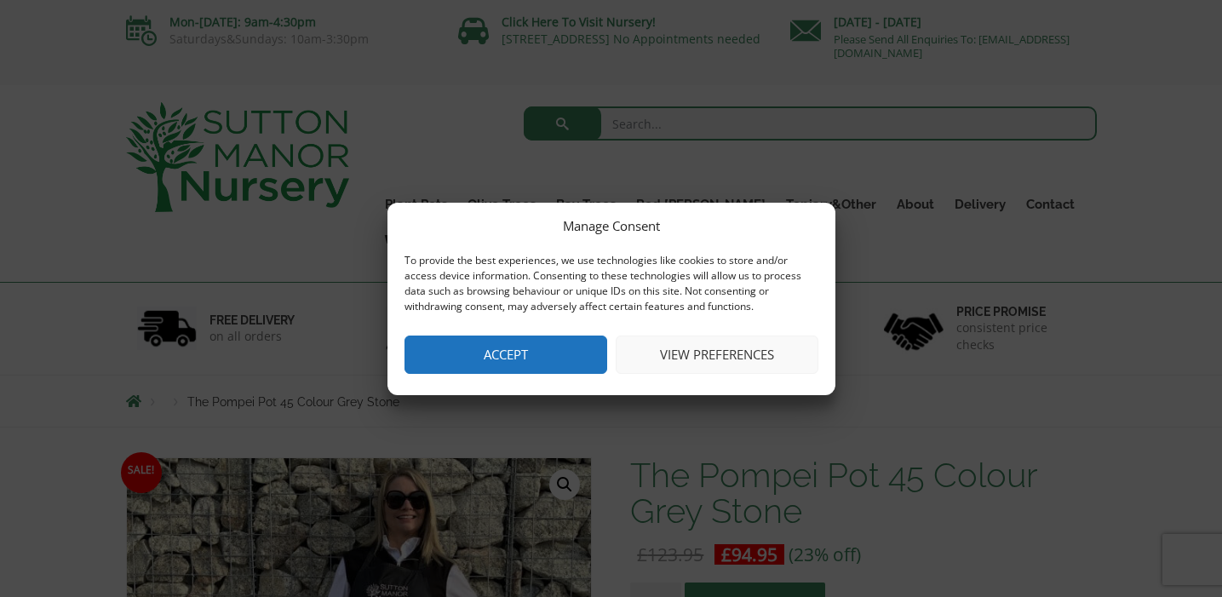
click at [543, 361] on button "Accept" at bounding box center [505, 355] width 203 height 38
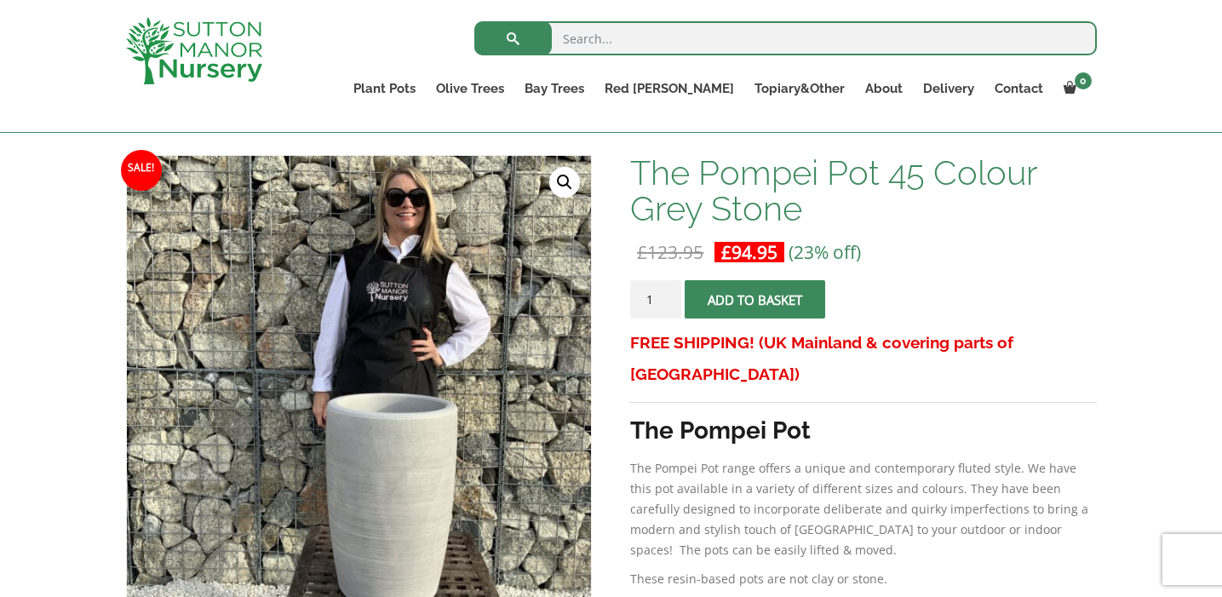
scroll to position [237, 0]
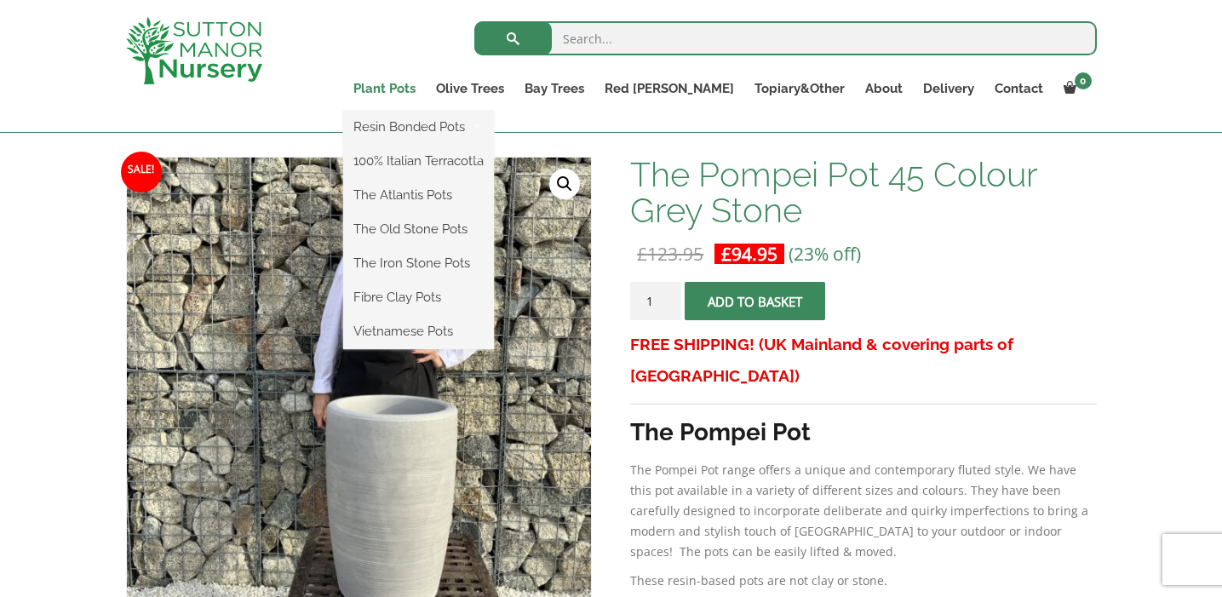
click at [426, 89] on link "Plant Pots" at bounding box center [384, 89] width 83 height 24
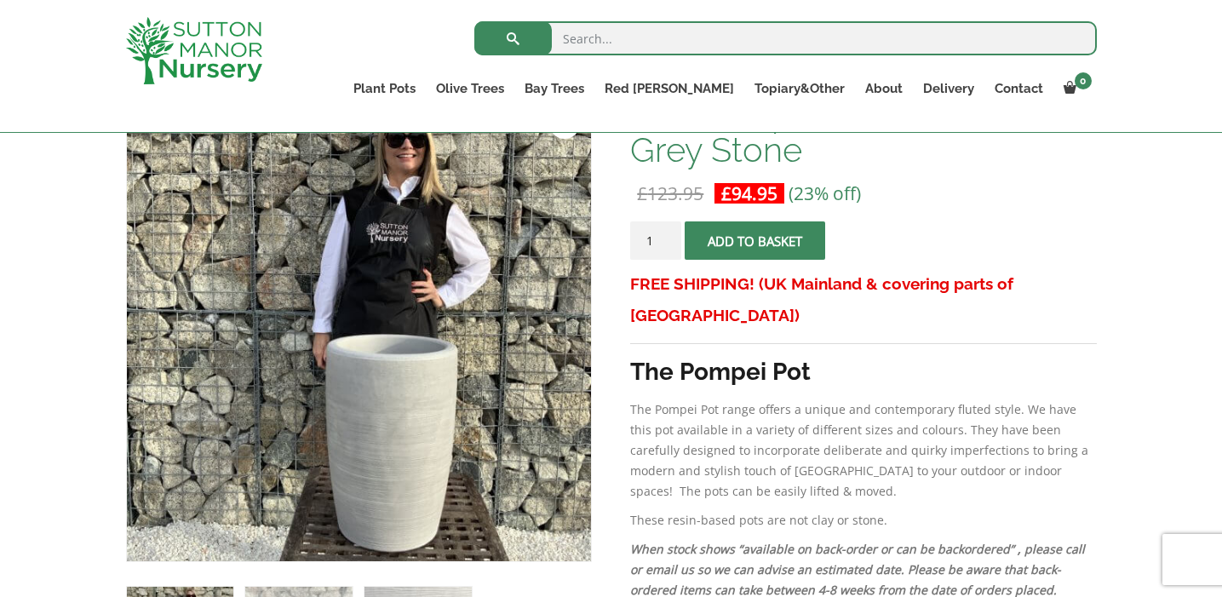
scroll to position [299, 0]
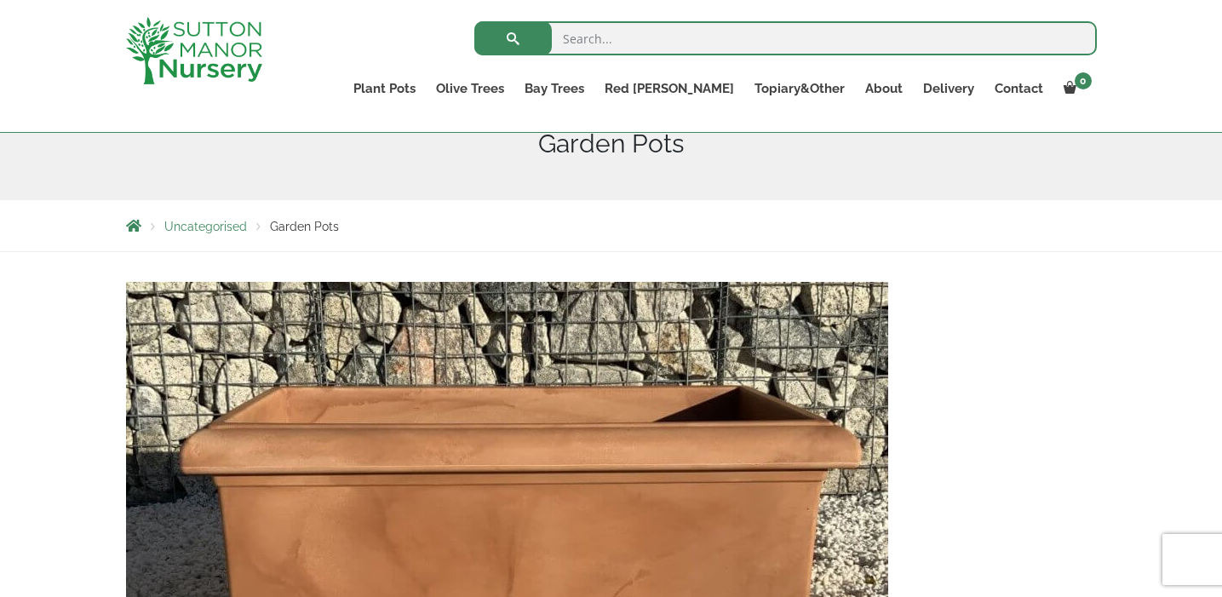
scroll to position [99, 0]
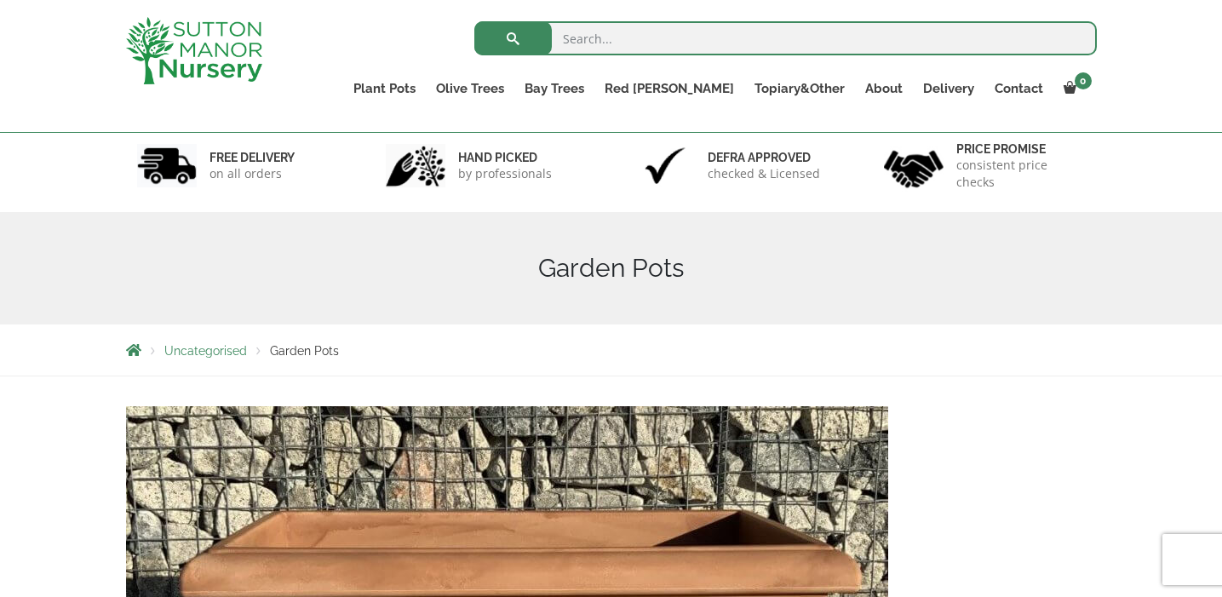
click at [204, 349] on span "Uncategorised" at bounding box center [205, 351] width 83 height 14
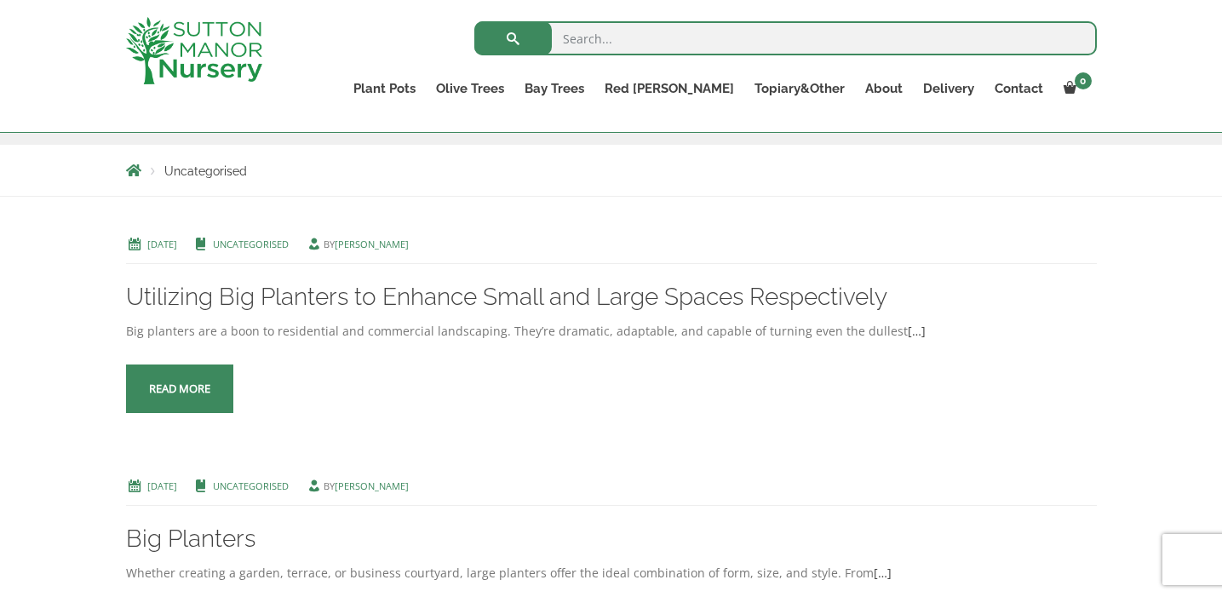
scroll to position [266, 0]
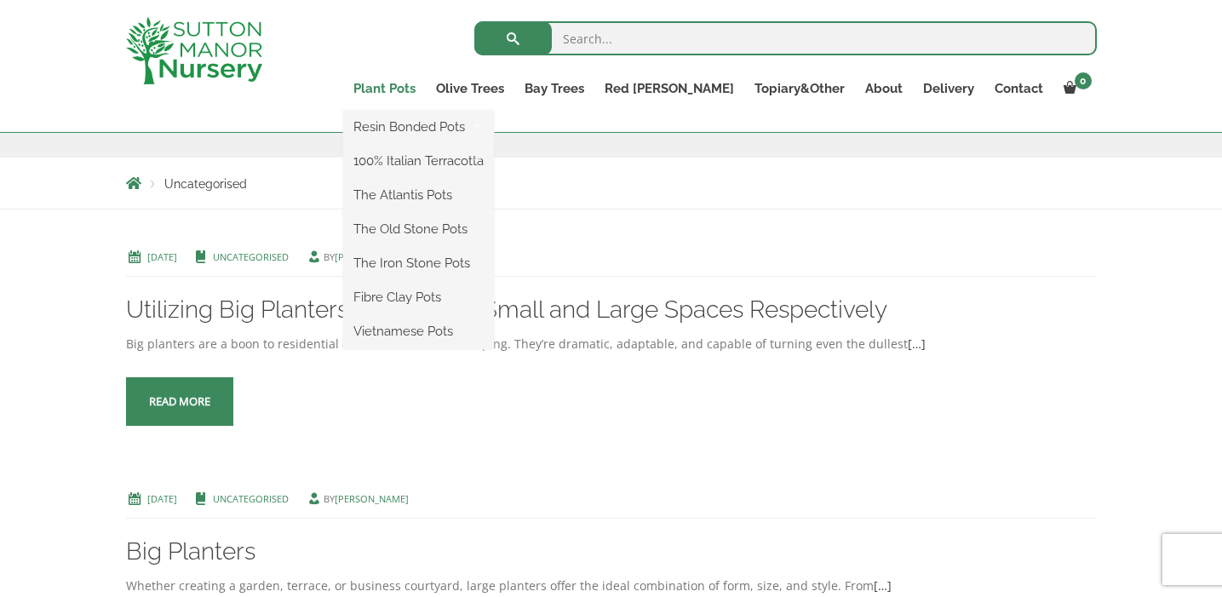
click at [426, 88] on link "Plant Pots" at bounding box center [384, 89] width 83 height 24
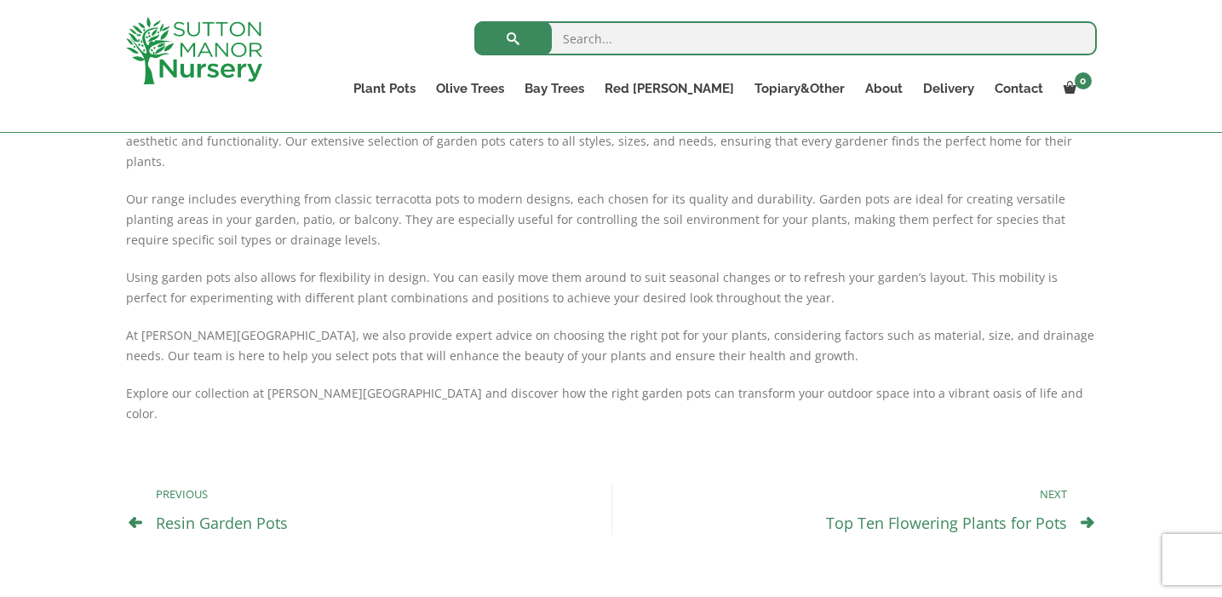
scroll to position [831, 0]
click at [257, 510] on link "Resin Garden Pots" at bounding box center [222, 520] width 132 height 20
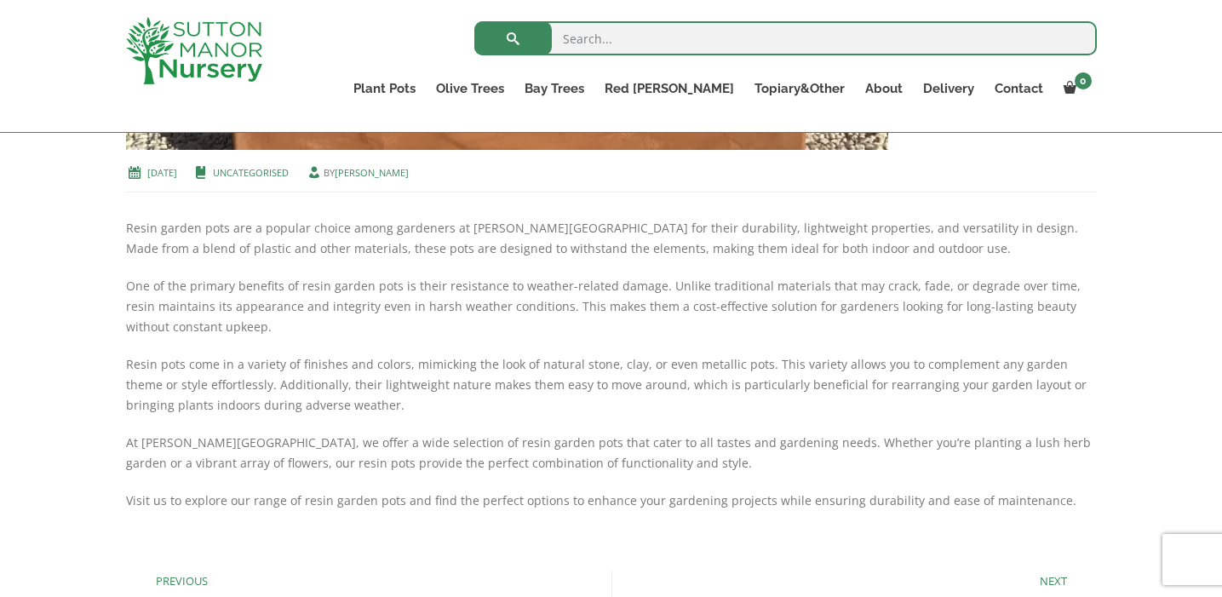
scroll to position [966, 0]
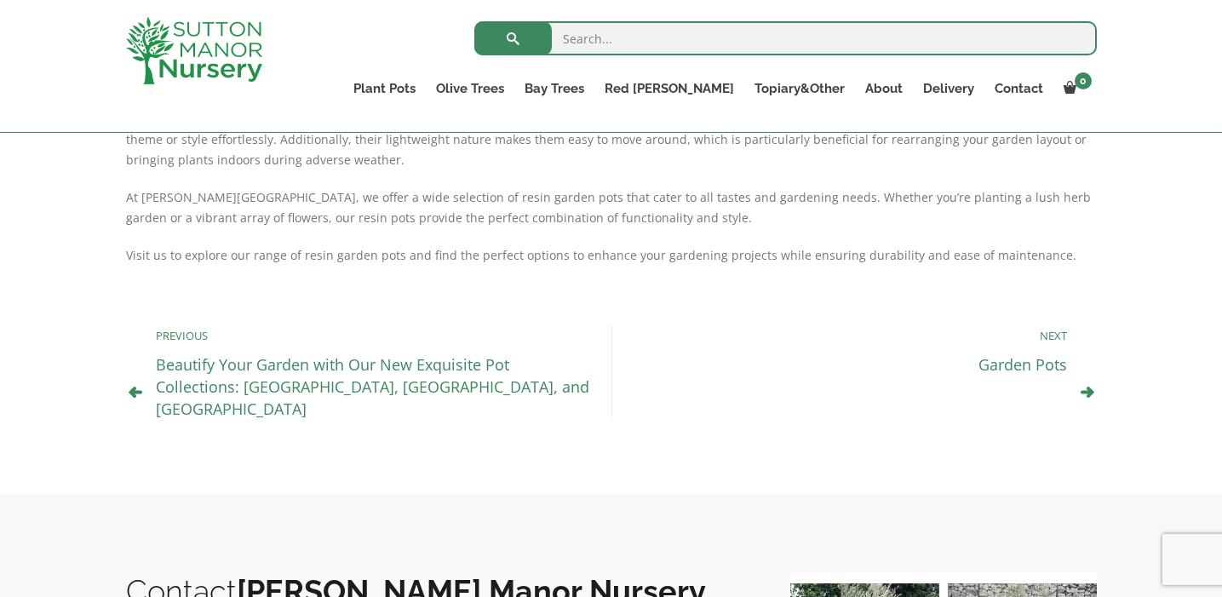
click at [1050, 372] on link "Garden Pots" at bounding box center [1022, 364] width 89 height 20
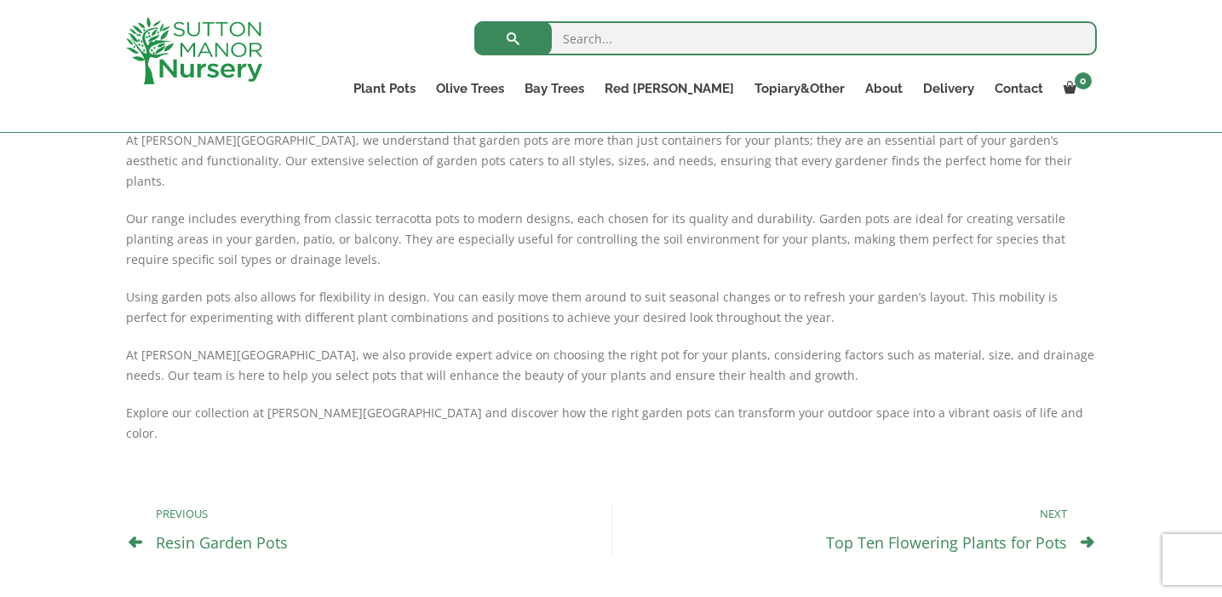
scroll to position [980, 0]
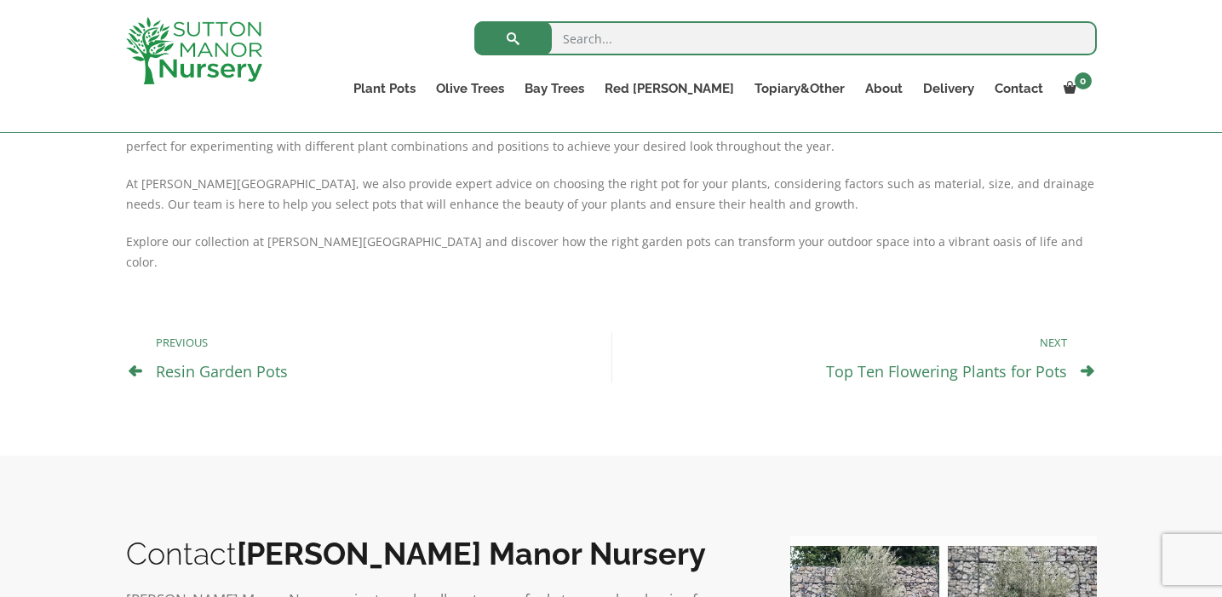
click at [1039, 361] on link "Top Ten Flowering Plants for Pots" at bounding box center [946, 371] width 241 height 20
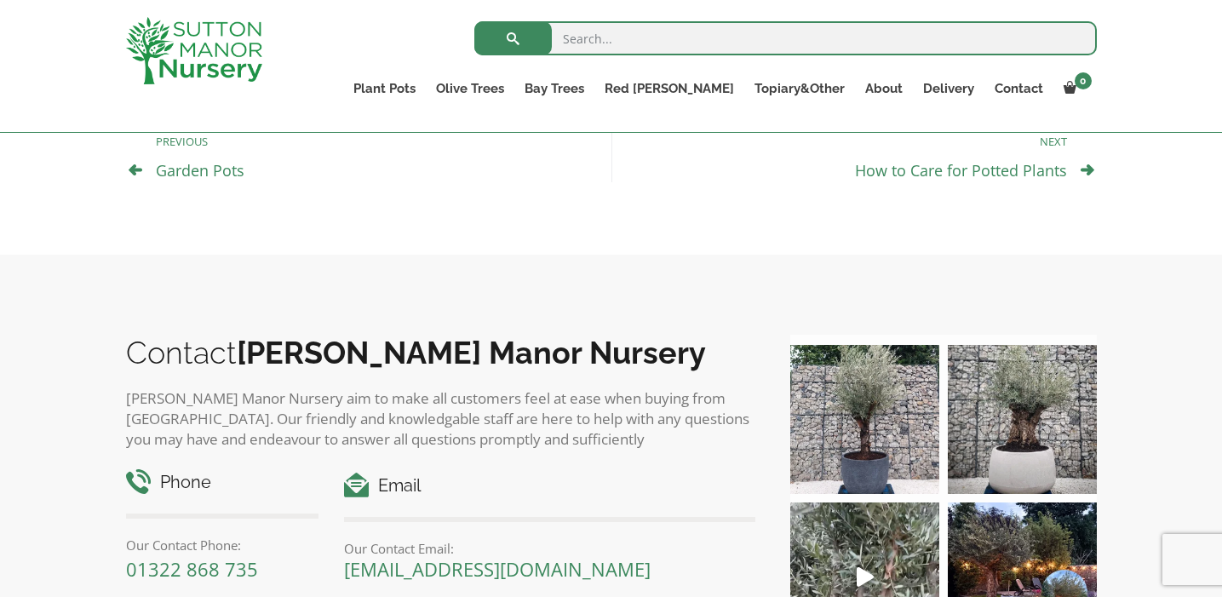
scroll to position [1329, 0]
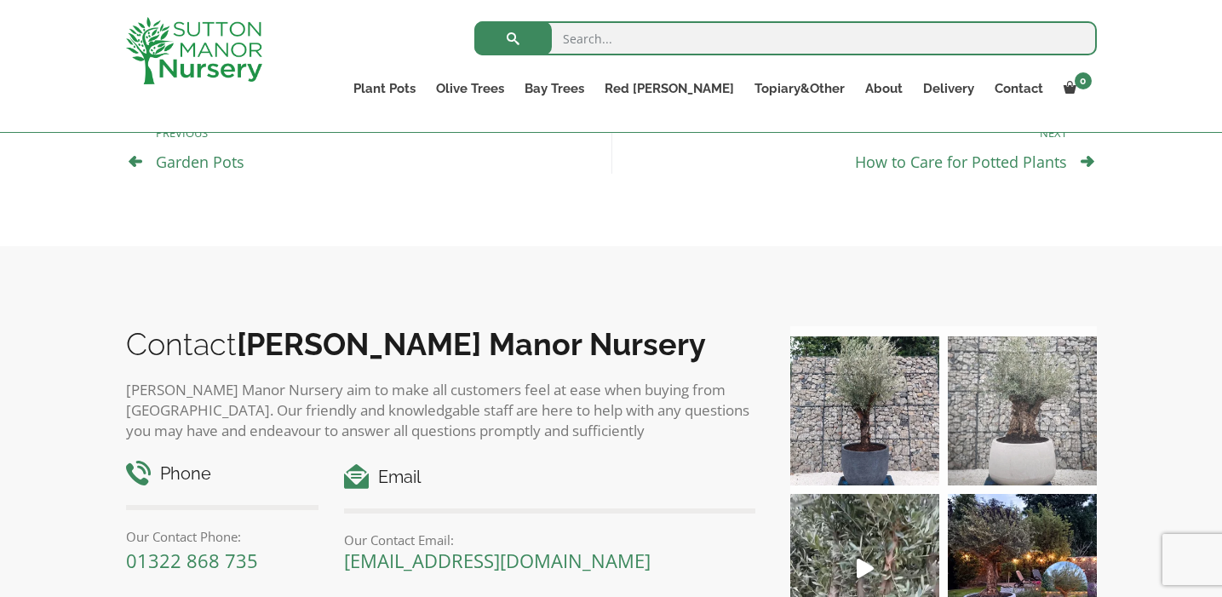
click at [1020, 433] on img at bounding box center [1022, 410] width 149 height 149
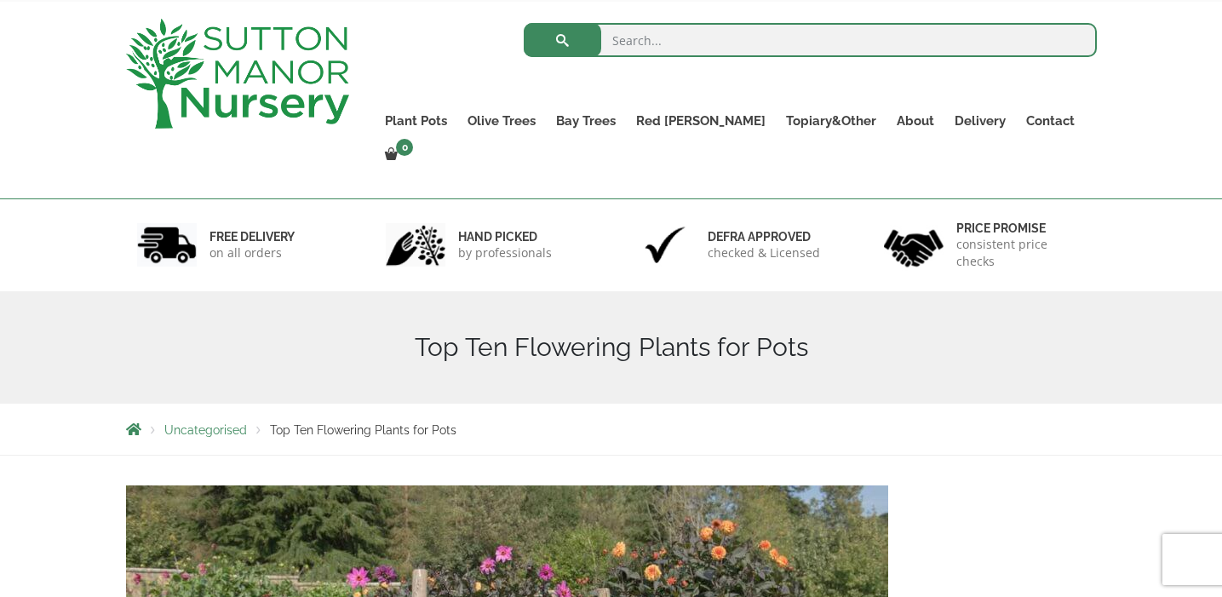
scroll to position [0, 0]
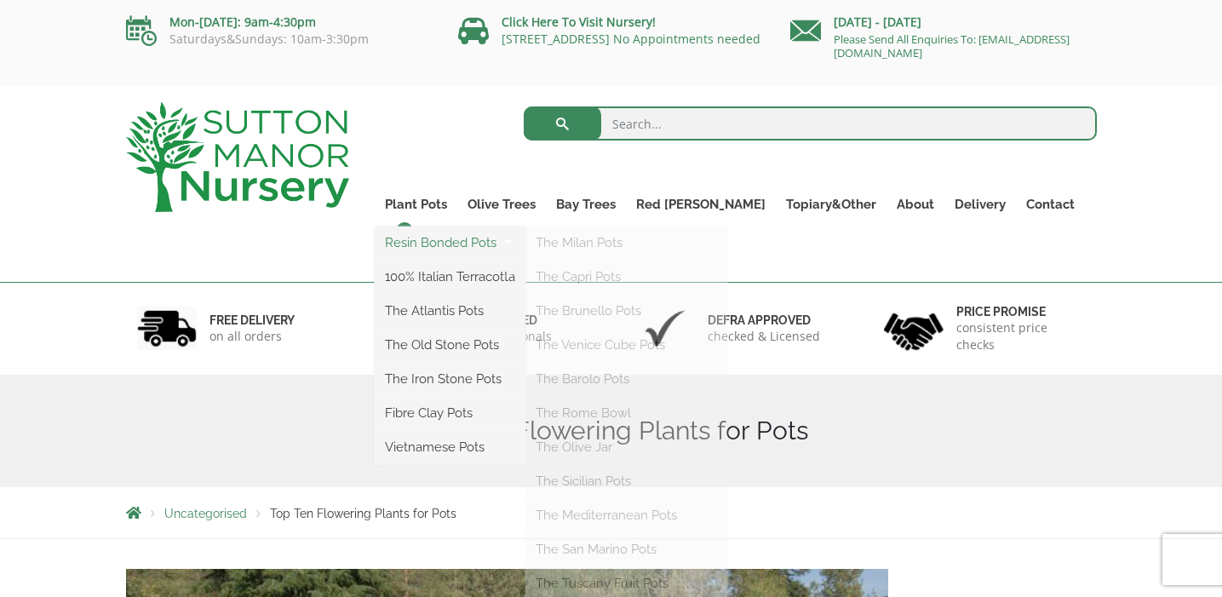
click at [456, 242] on link "Resin Bonded Pots" at bounding box center [450, 243] width 151 height 26
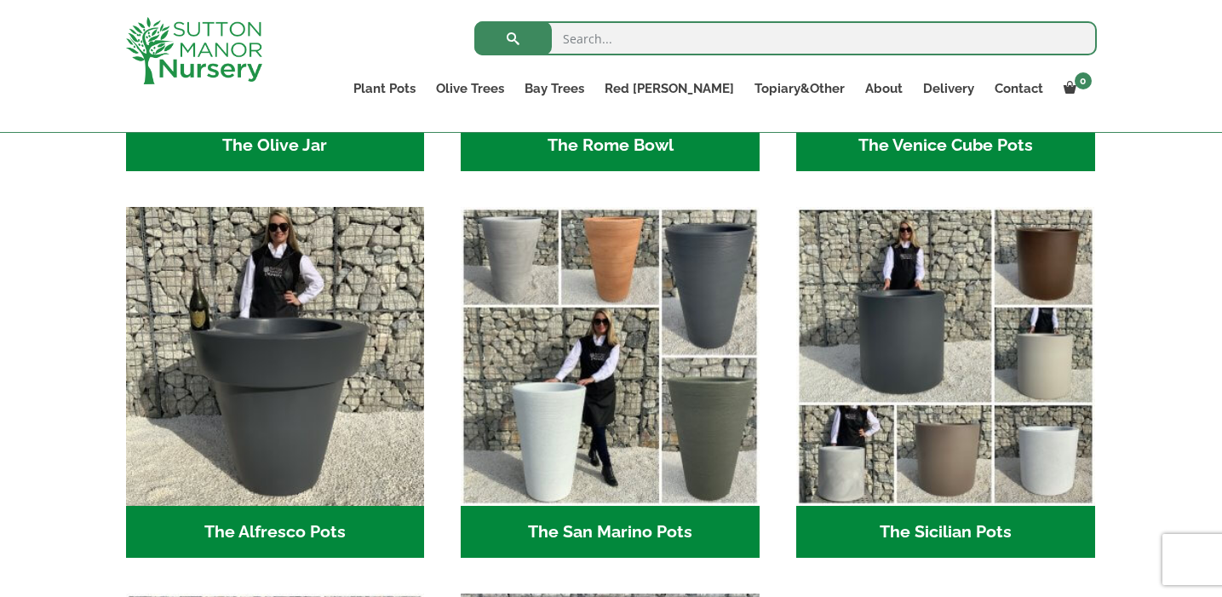
scroll to position [1940, 0]
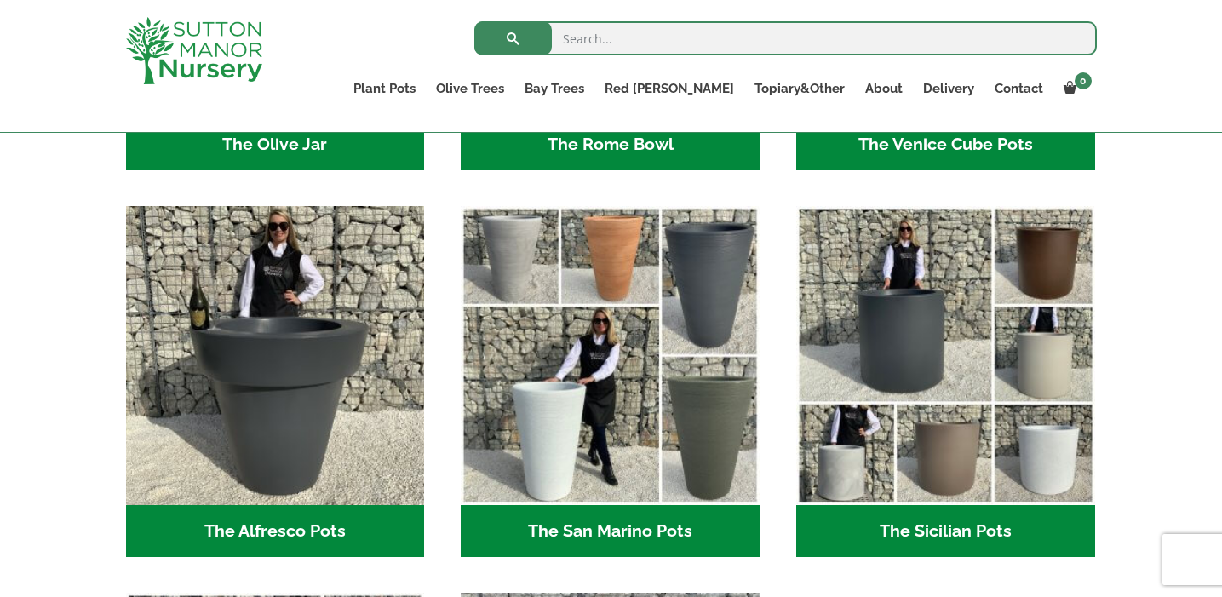
click at [610, 531] on h2 "The San Marino Pots (17)" at bounding box center [610, 531] width 299 height 53
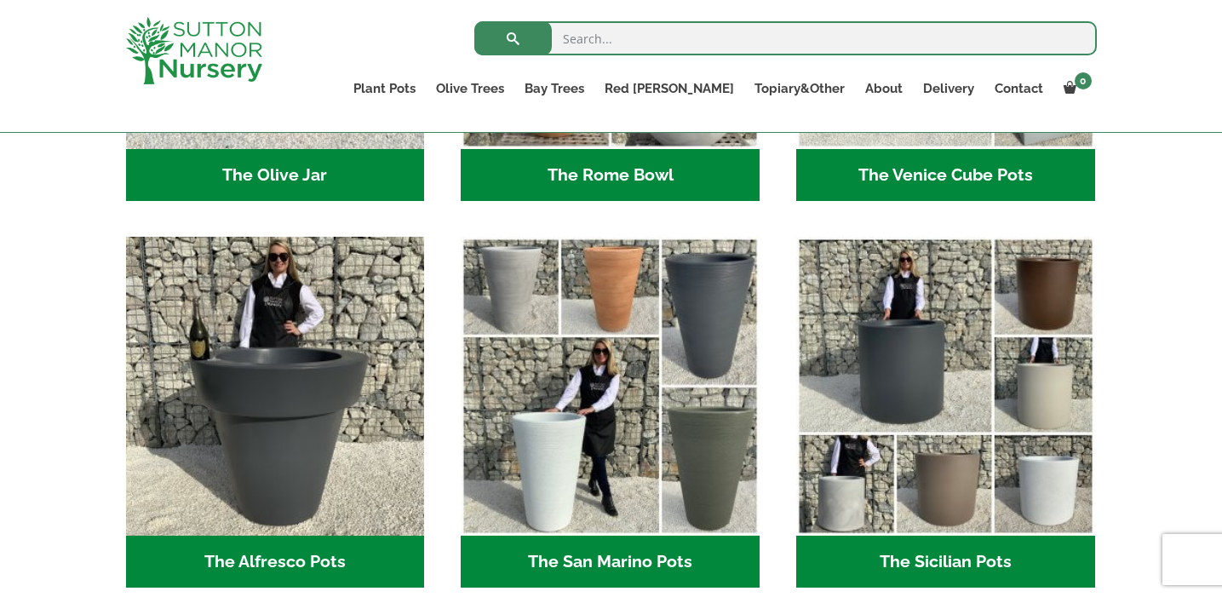
scroll to position [1908, 0]
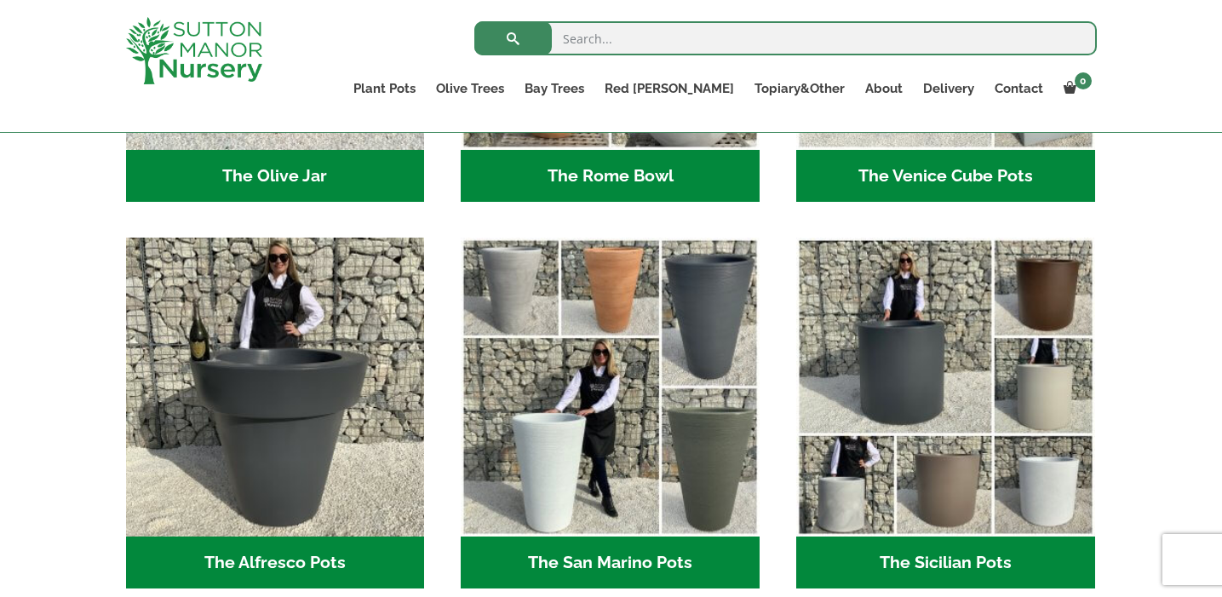
click at [938, 560] on h2 "The Sicilian Pots (18)" at bounding box center [945, 562] width 299 height 53
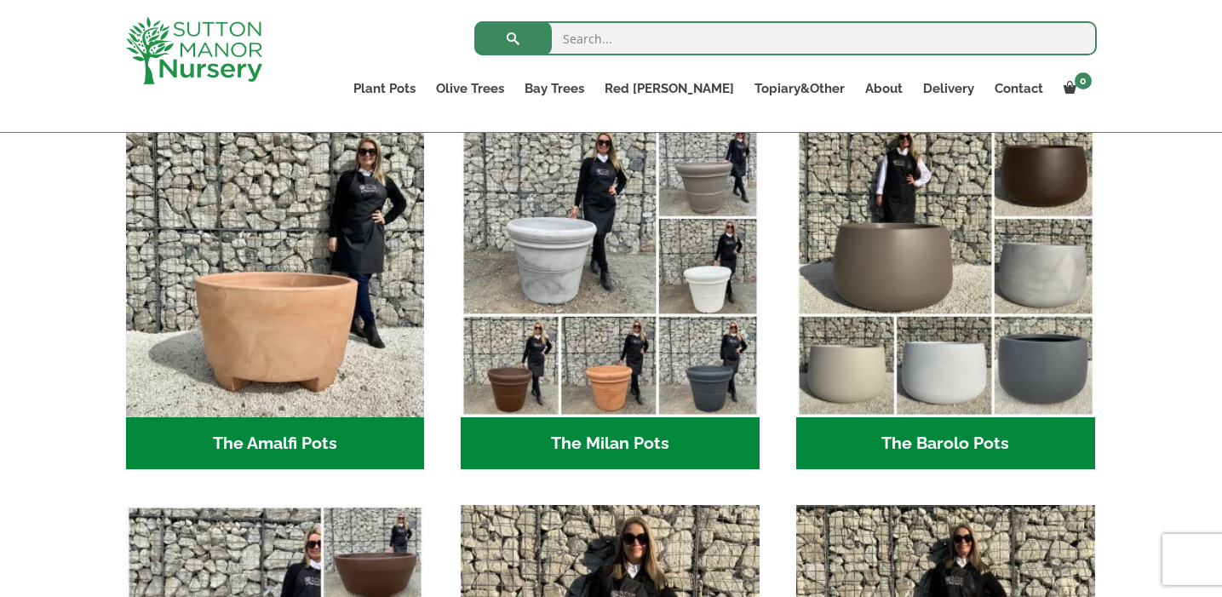
scroll to position [0, 0]
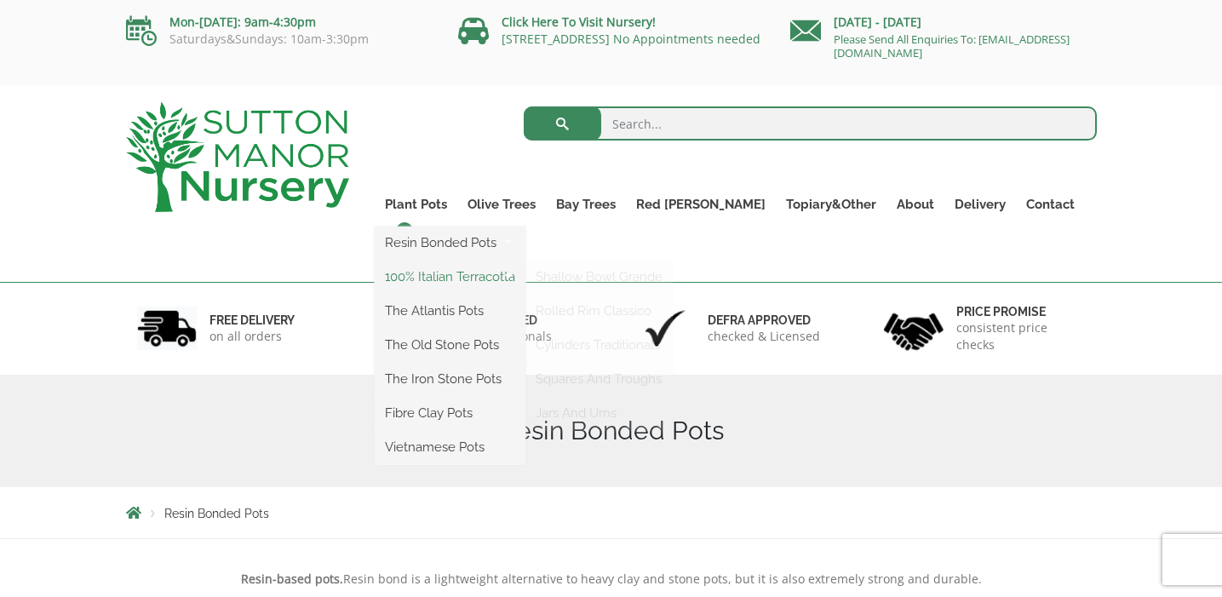
click at [462, 274] on link "100% Italian Terracotta" at bounding box center [450, 277] width 151 height 26
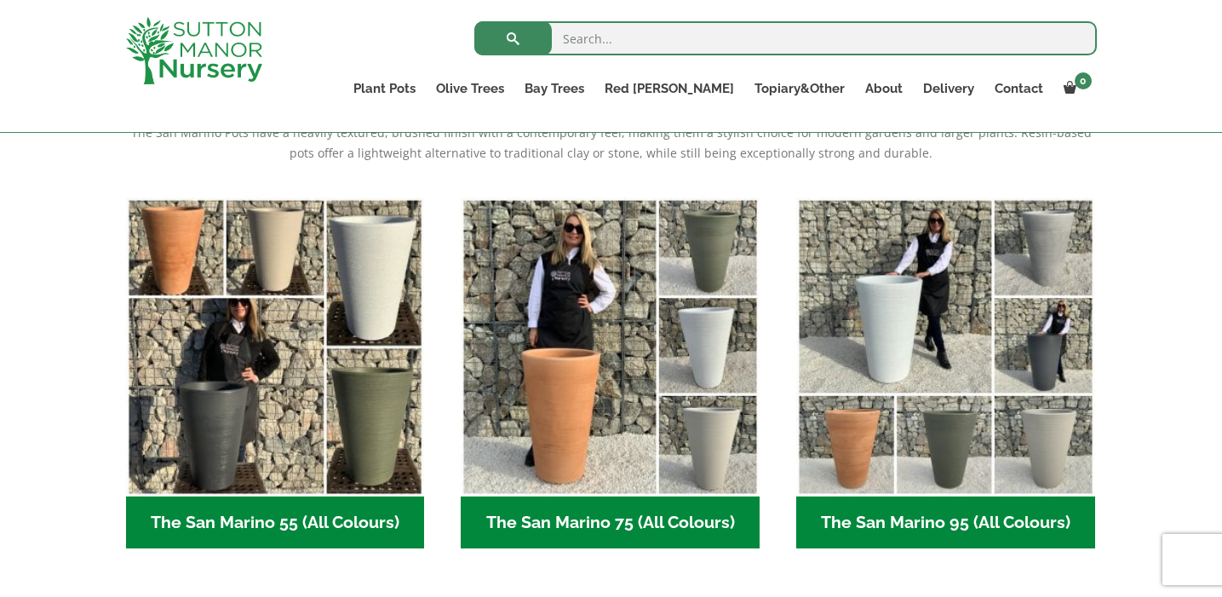
scroll to position [389, 0]
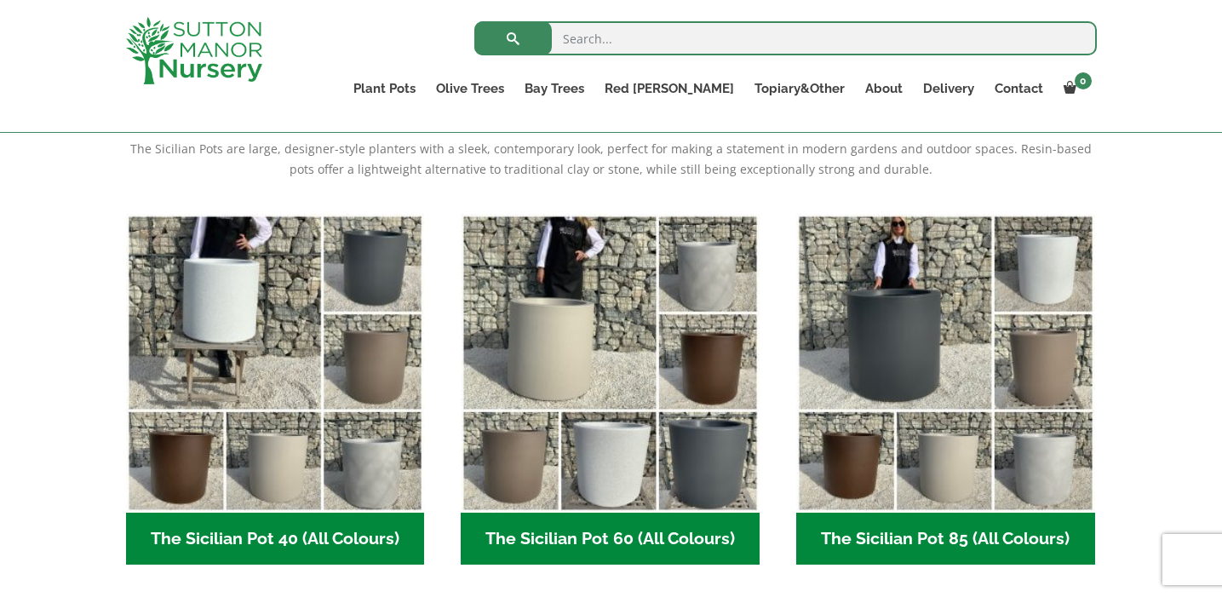
scroll to position [370, 0]
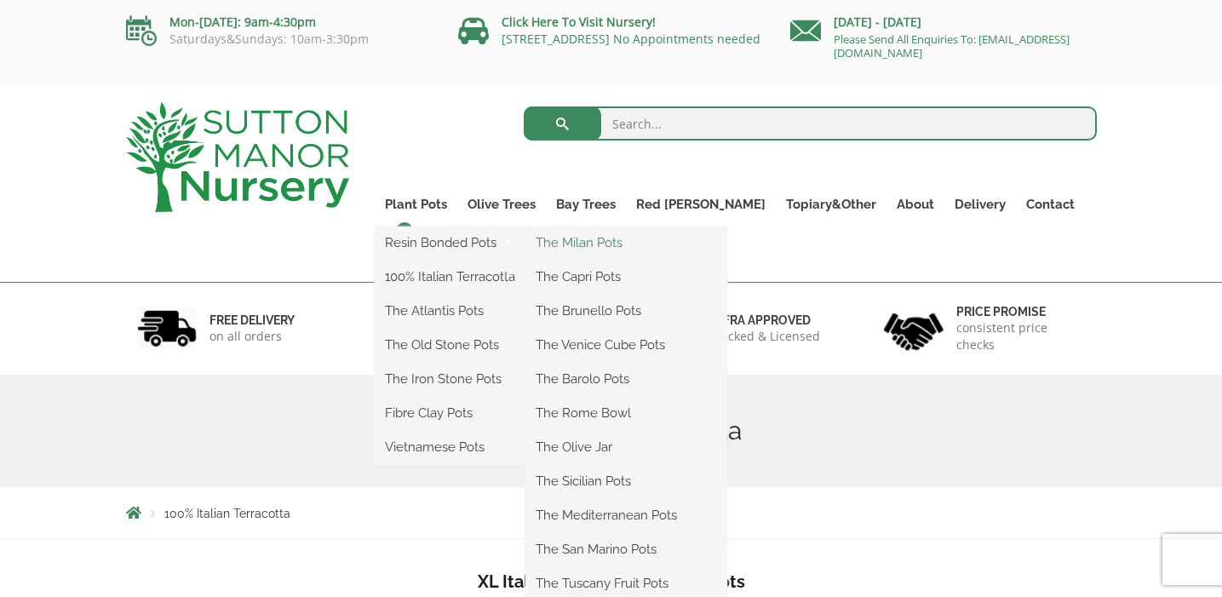
click at [622, 244] on link "The Milan Pots" at bounding box center [626, 243] width 202 height 26
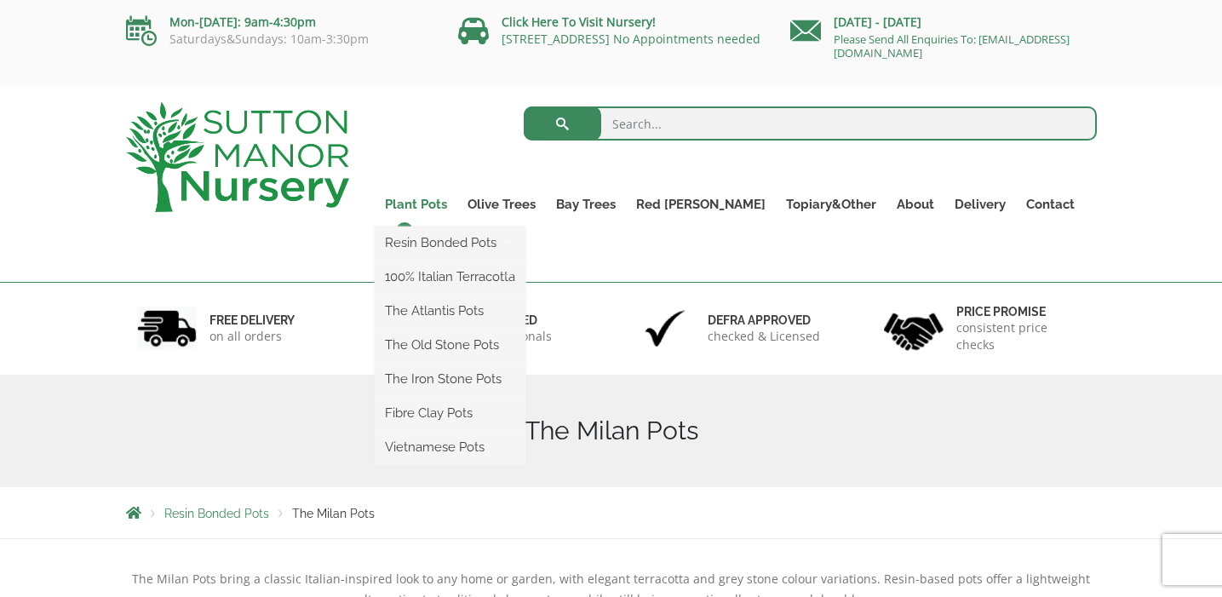
click at [457, 205] on link "Plant Pots" at bounding box center [416, 204] width 83 height 24
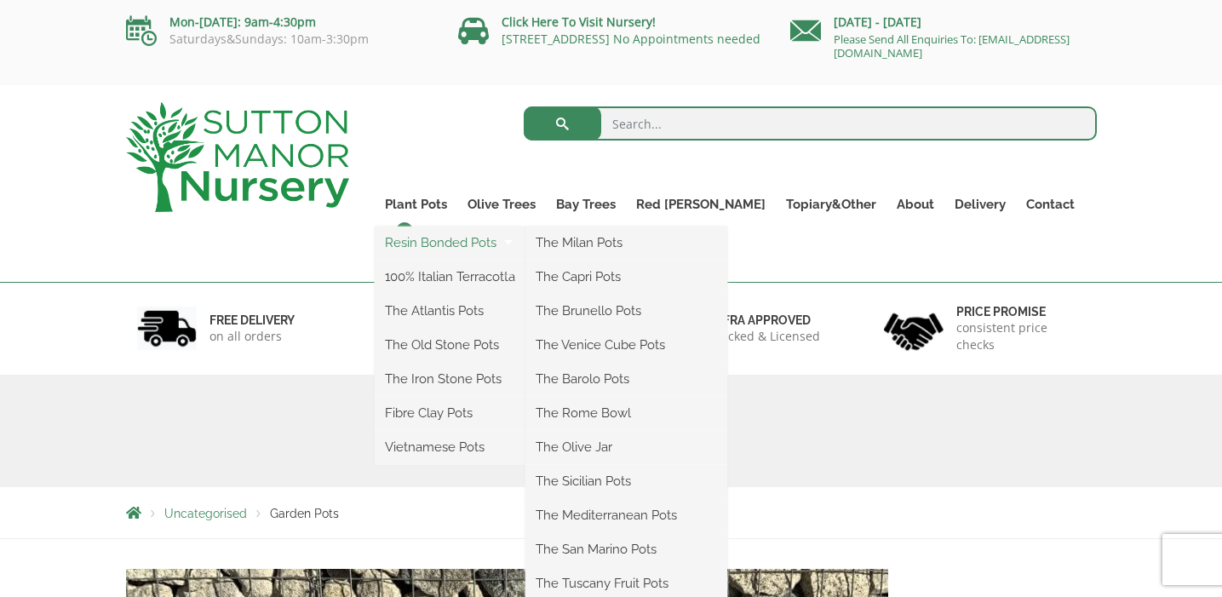
click at [466, 242] on link "Resin Bonded Pots" at bounding box center [450, 243] width 151 height 26
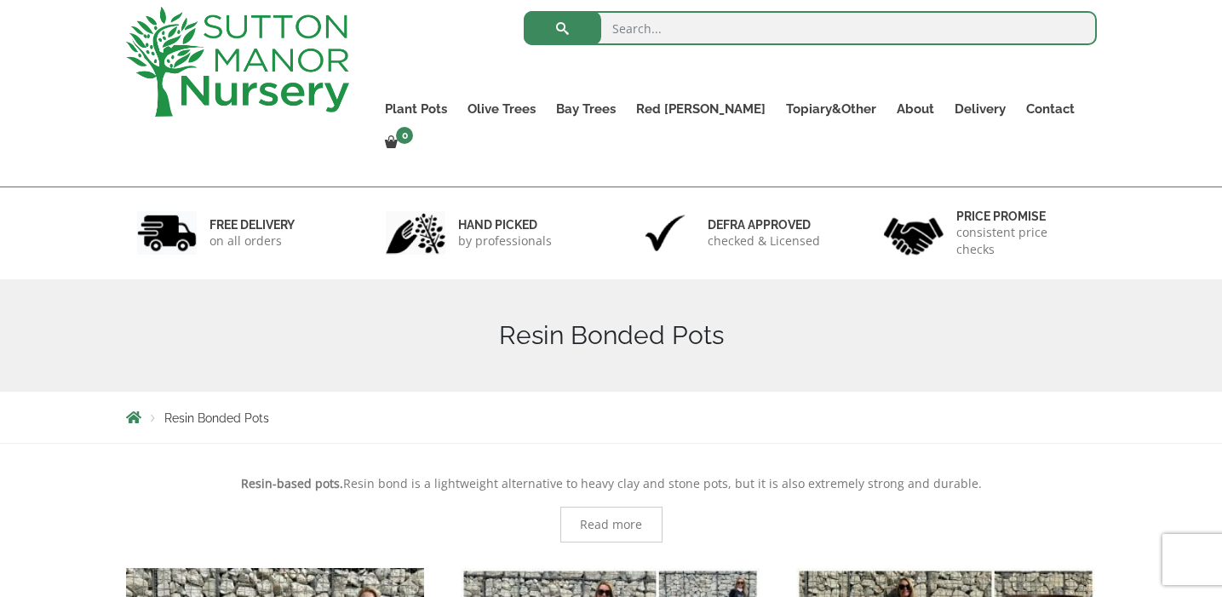
scroll to position [74, 0]
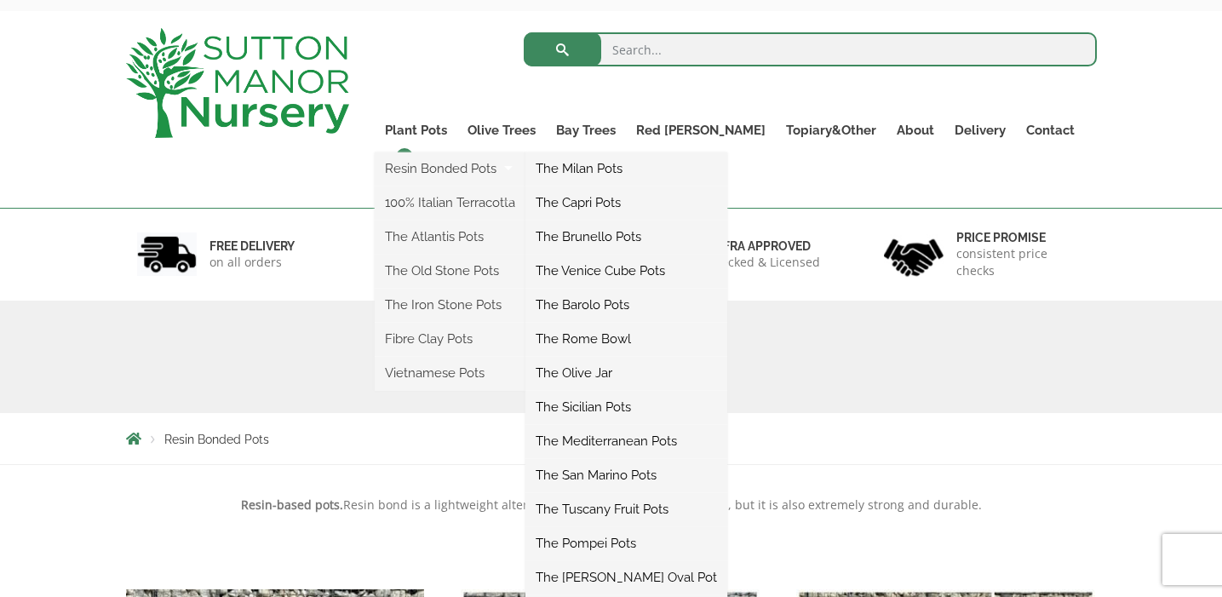
click at [627, 309] on link "The Barolo Pots" at bounding box center [626, 305] width 202 height 26
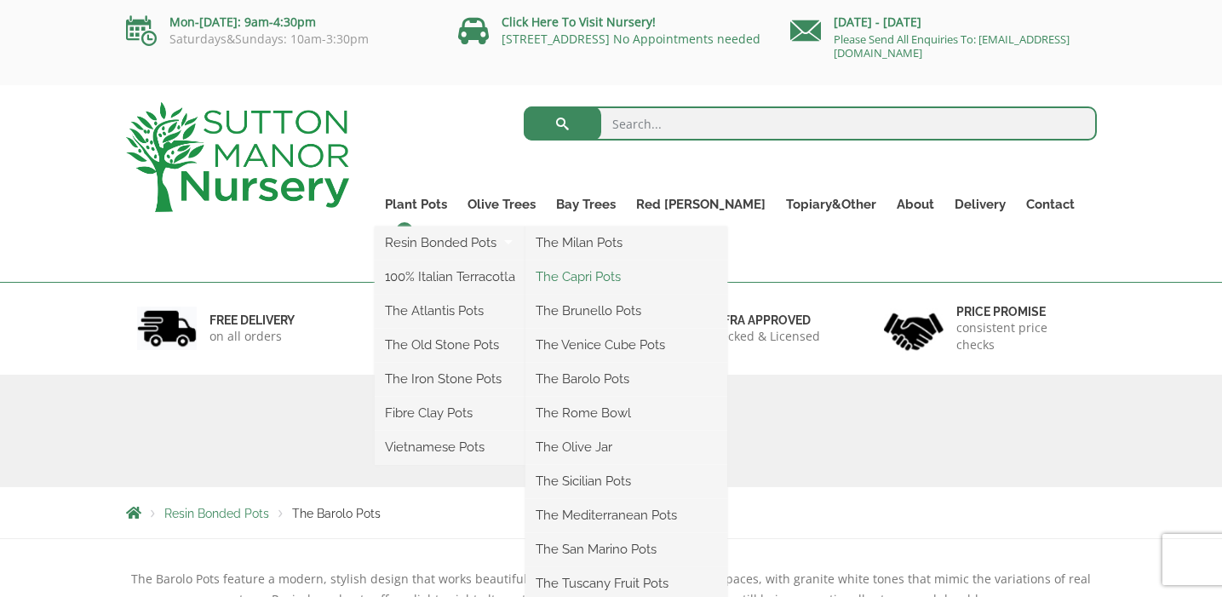
click at [616, 275] on link "The Capri Pots" at bounding box center [626, 277] width 202 height 26
click at [611, 315] on link "The Brunello Pots" at bounding box center [626, 311] width 202 height 26
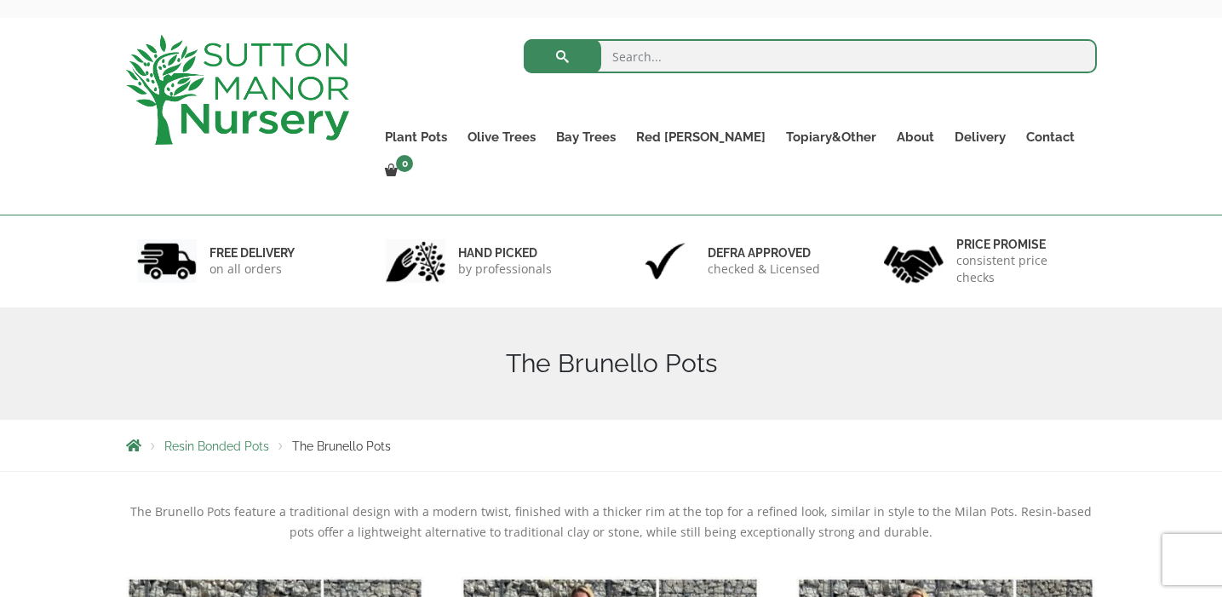
scroll to position [13, 0]
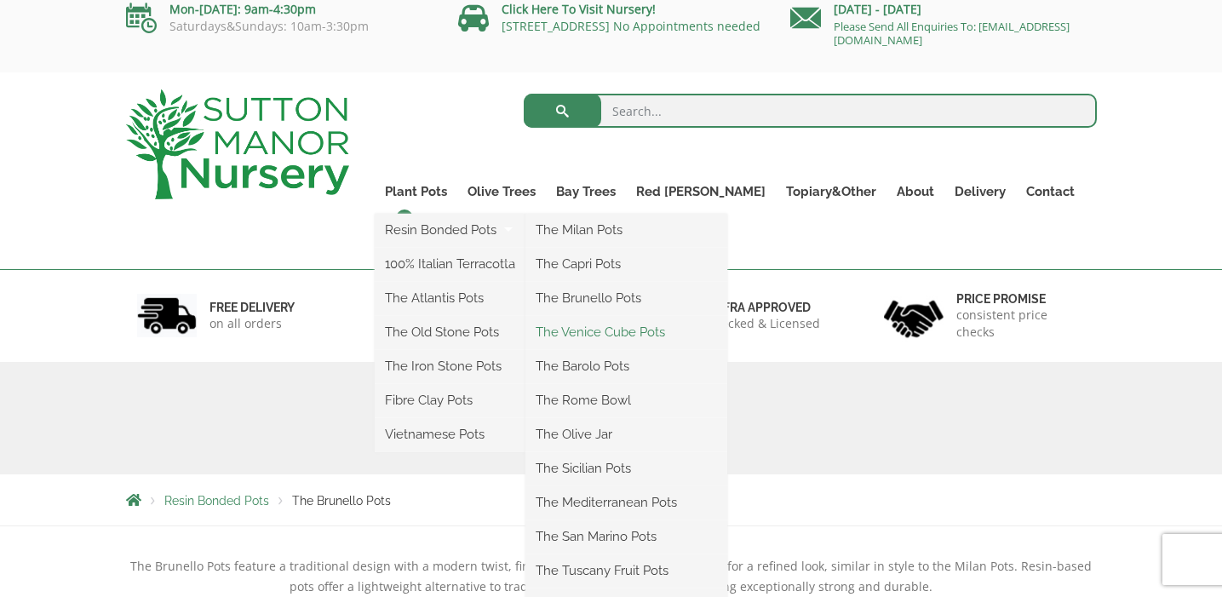
click at [616, 332] on link "The Venice Cube Pots" at bounding box center [626, 332] width 202 height 26
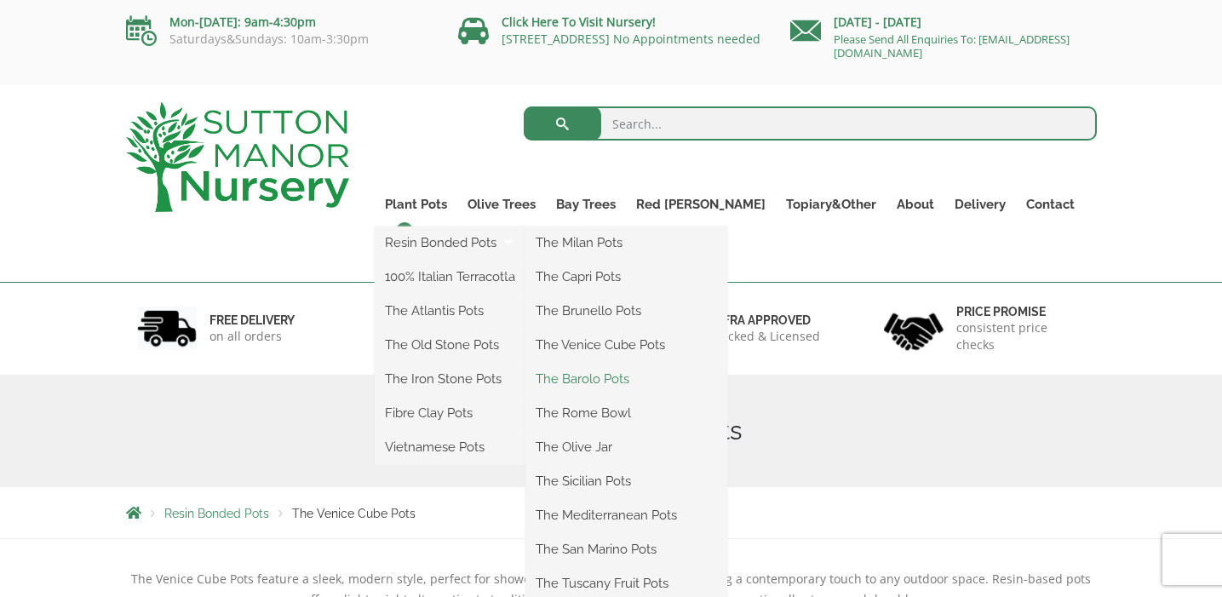
click at [618, 382] on link "The Barolo Pots" at bounding box center [626, 379] width 202 height 26
click at [624, 415] on link "The Rome Bowl" at bounding box center [626, 413] width 202 height 26
click at [611, 450] on link "The Olive Jar" at bounding box center [626, 447] width 202 height 26
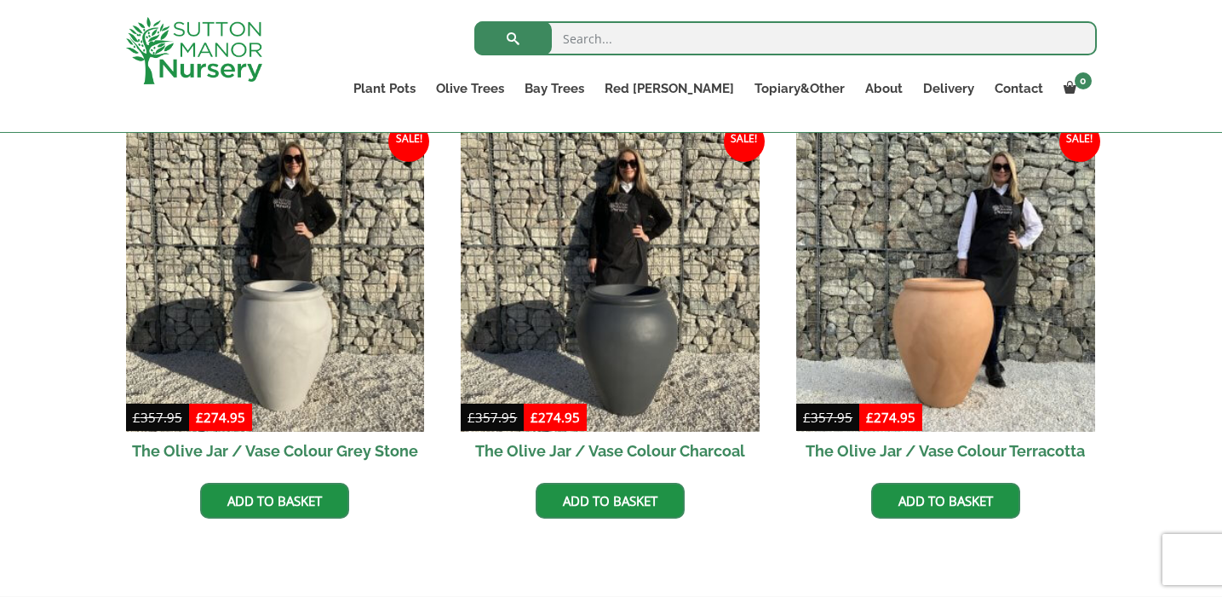
scroll to position [513, 0]
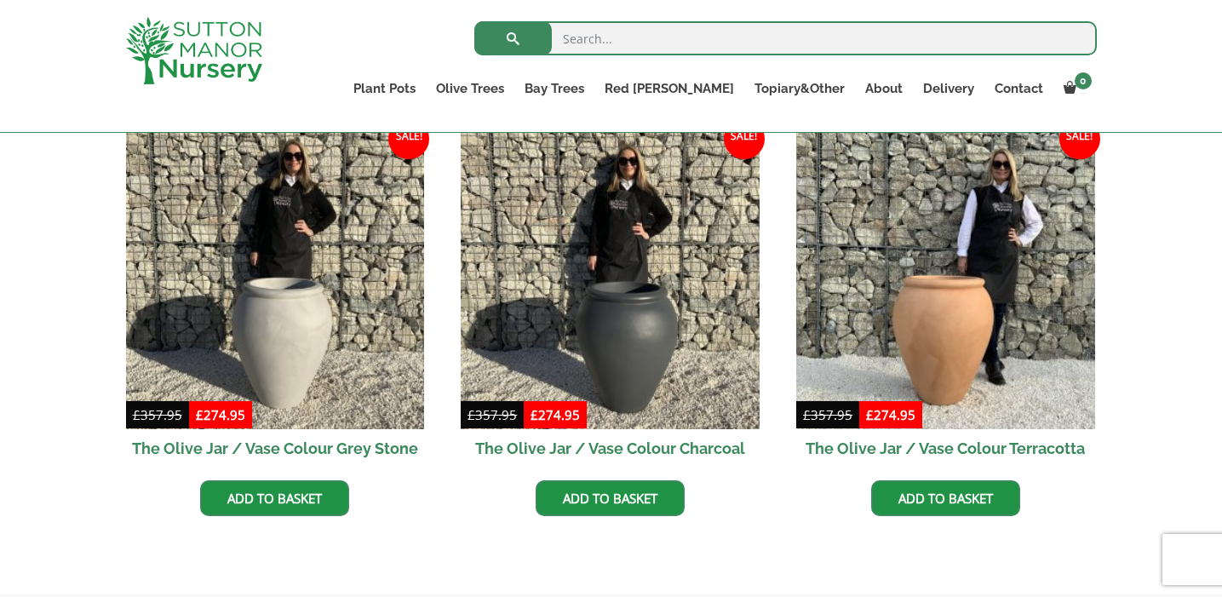
click at [325, 450] on h2 "The Olive Jar / Vase Colour Grey Stone" at bounding box center [275, 448] width 299 height 38
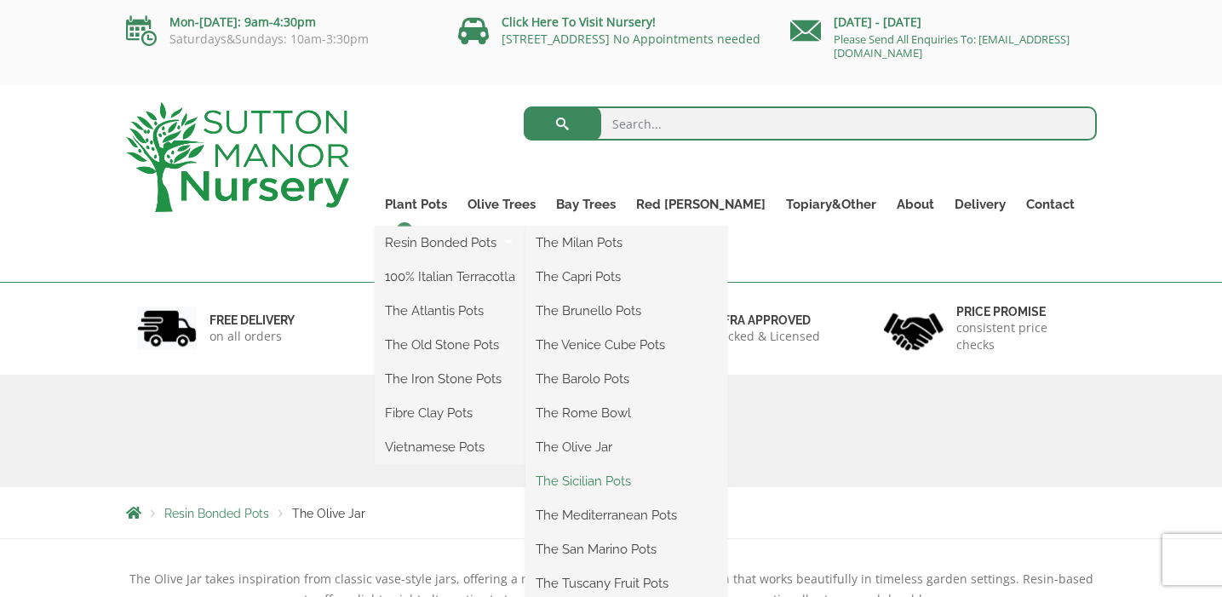
scroll to position [13, 0]
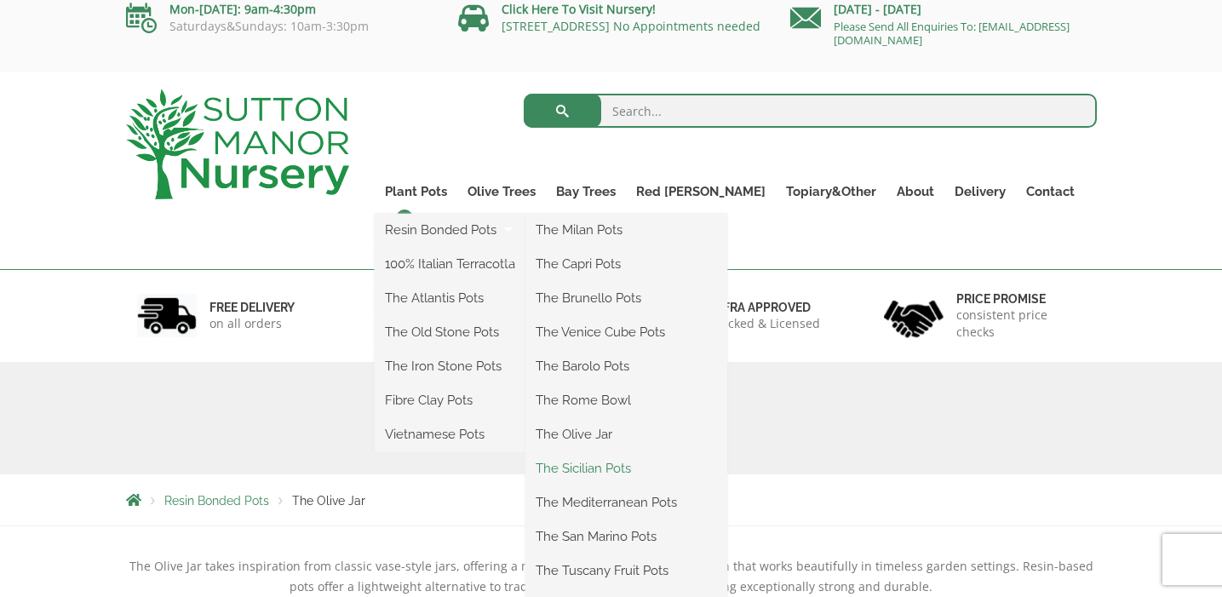
click at [619, 467] on link "The Sicilian Pots" at bounding box center [626, 469] width 202 height 26
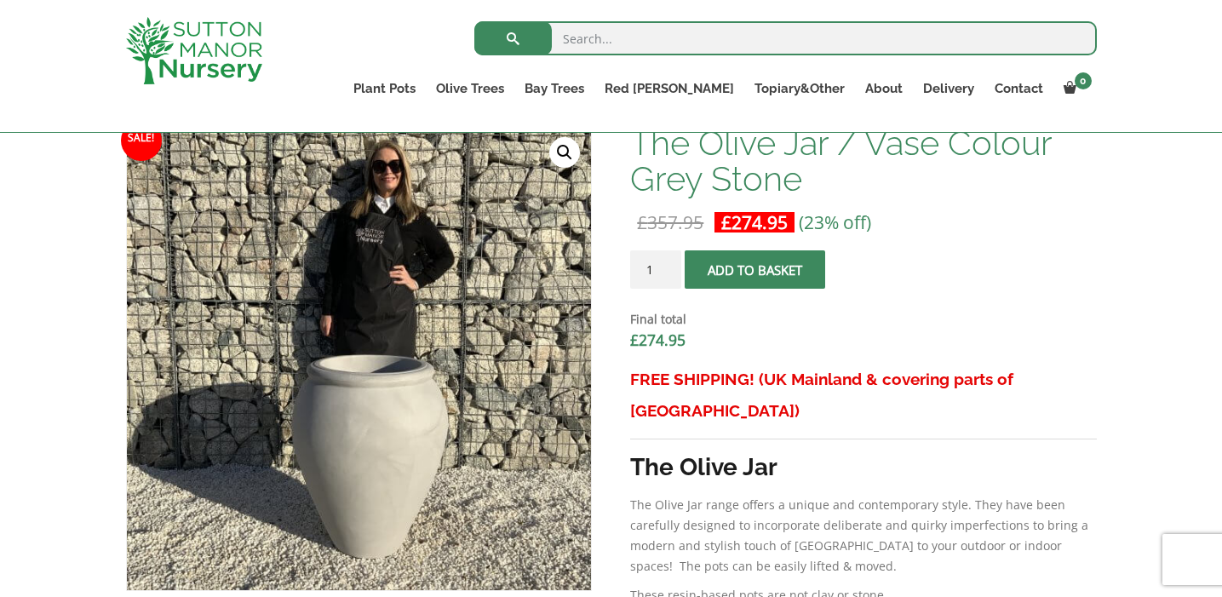
scroll to position [538, 0]
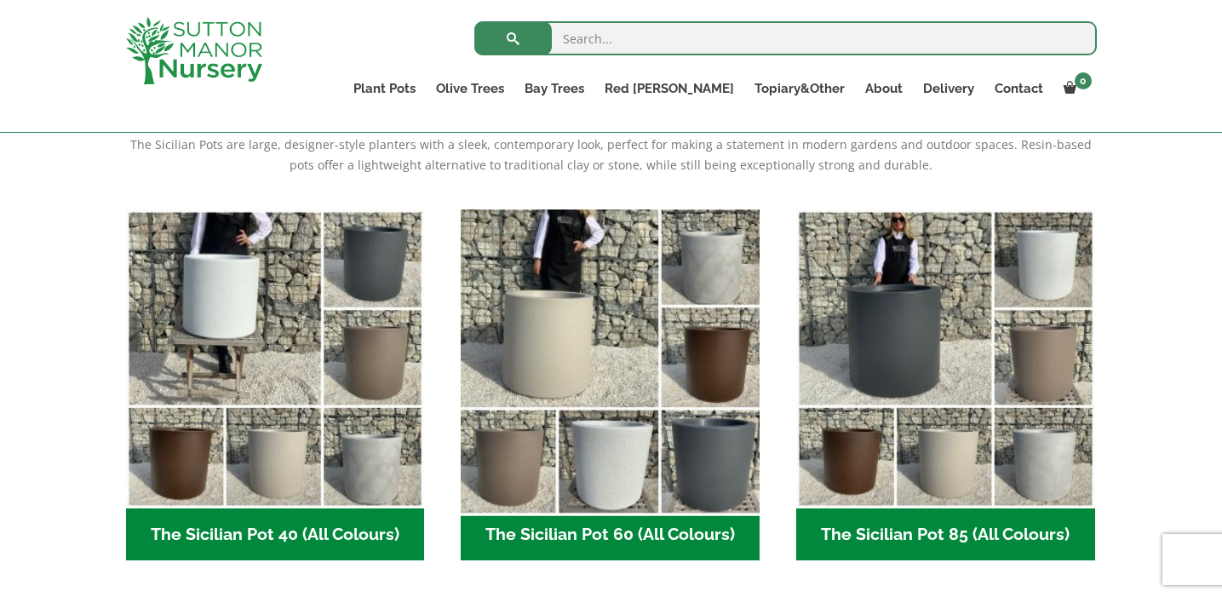
scroll to position [371, 0]
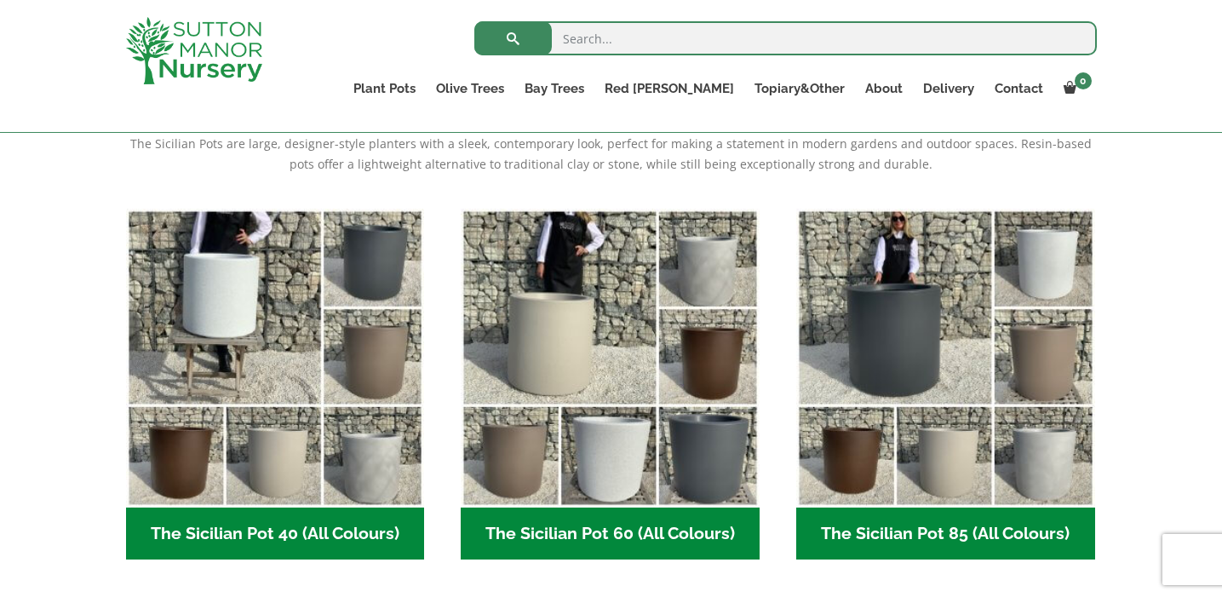
click at [600, 536] on h2 "The Sicilian Pot 60 (All Colours) (6)" at bounding box center [610, 534] width 299 height 53
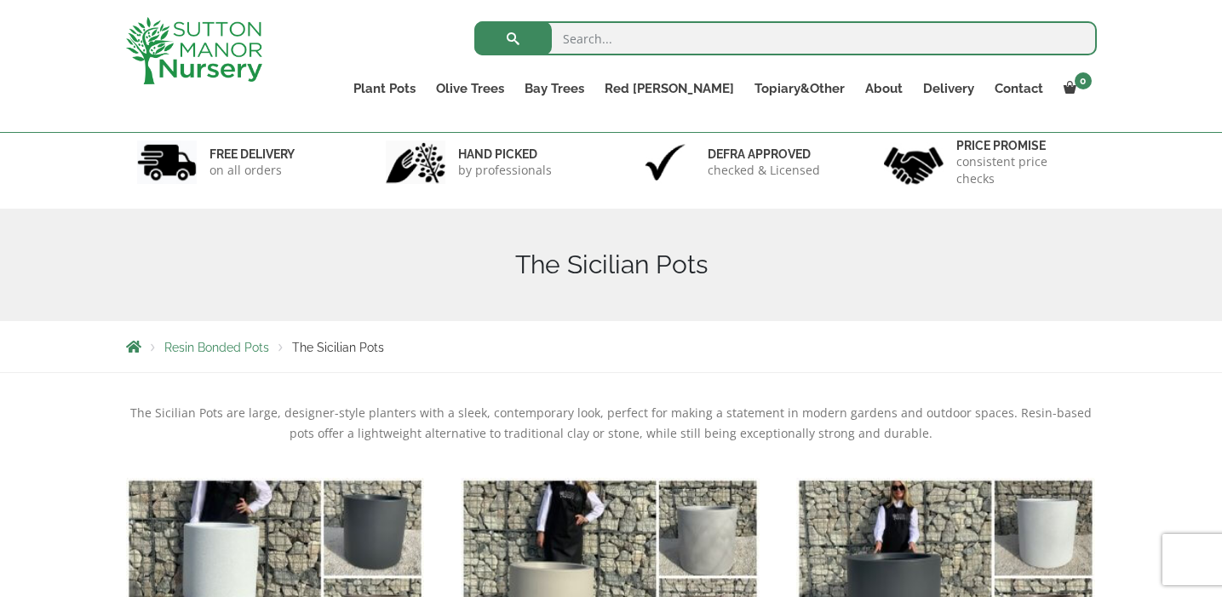
scroll to position [0, 0]
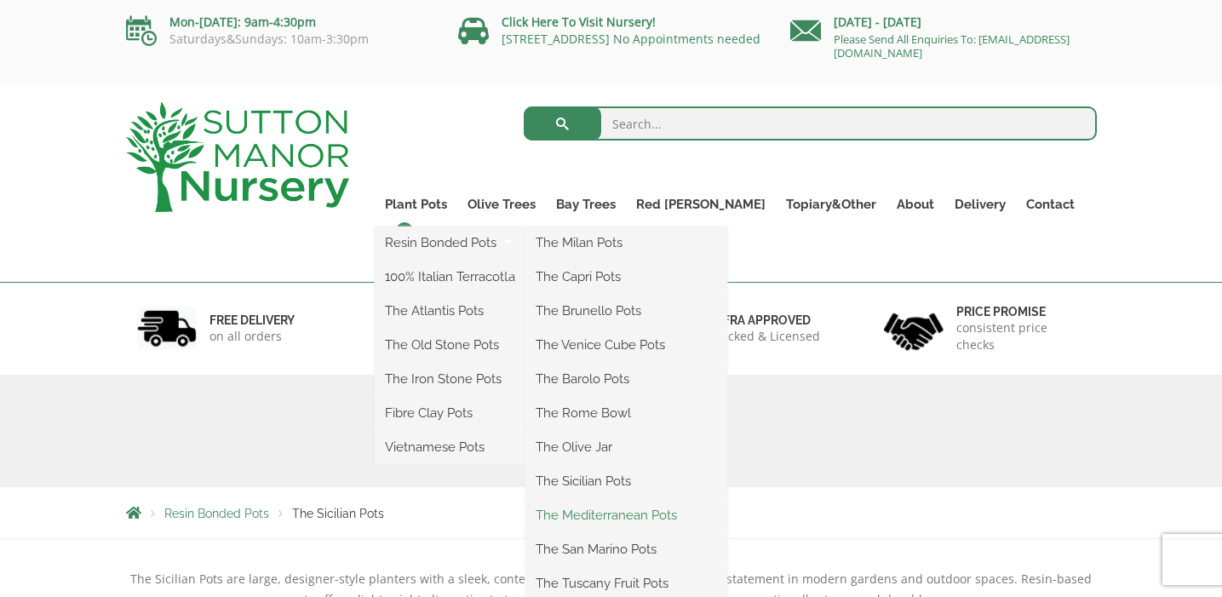
click at [629, 518] on link "The Mediterranean Pots" at bounding box center [626, 515] width 202 height 26
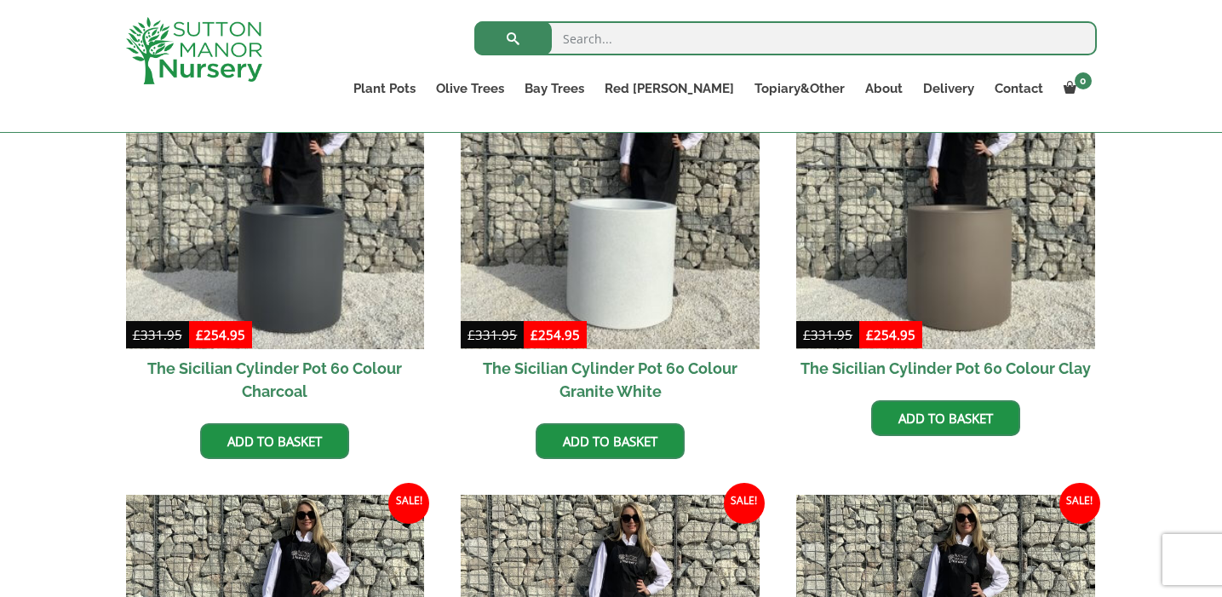
scroll to position [515, 0]
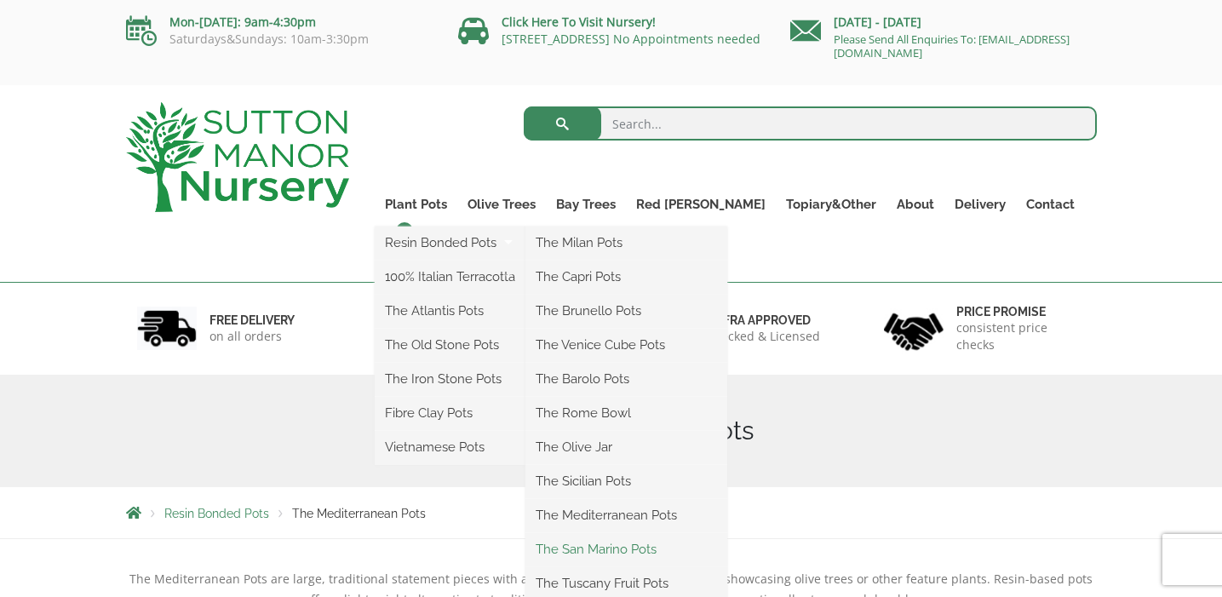
click at [620, 552] on link "The San Marino Pots" at bounding box center [626, 549] width 202 height 26
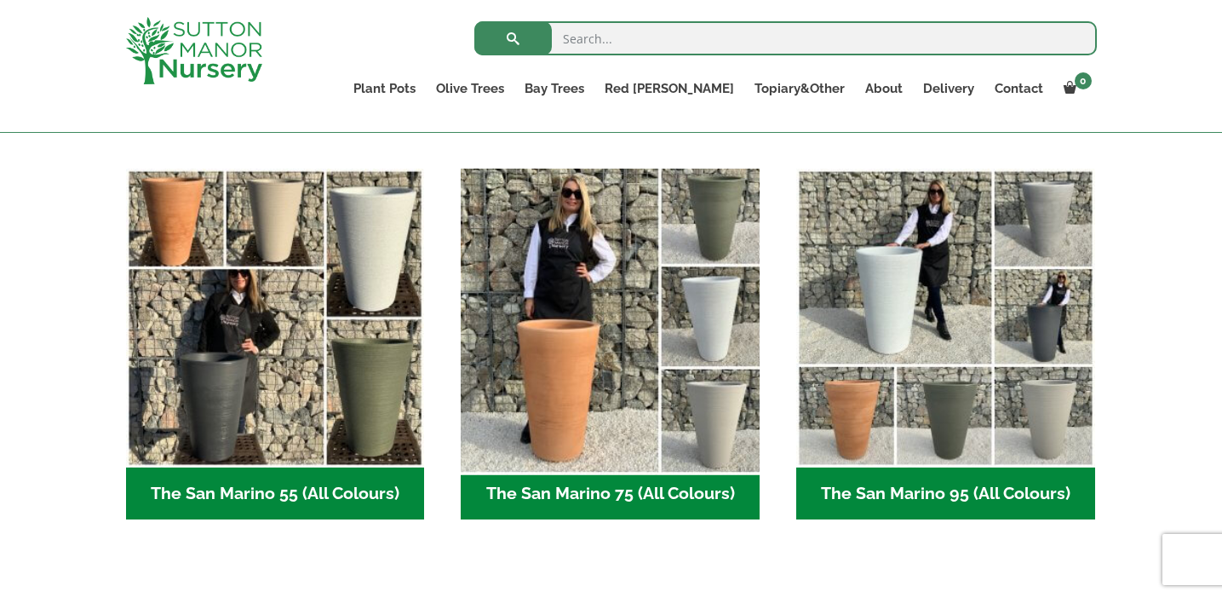
scroll to position [410, 0]
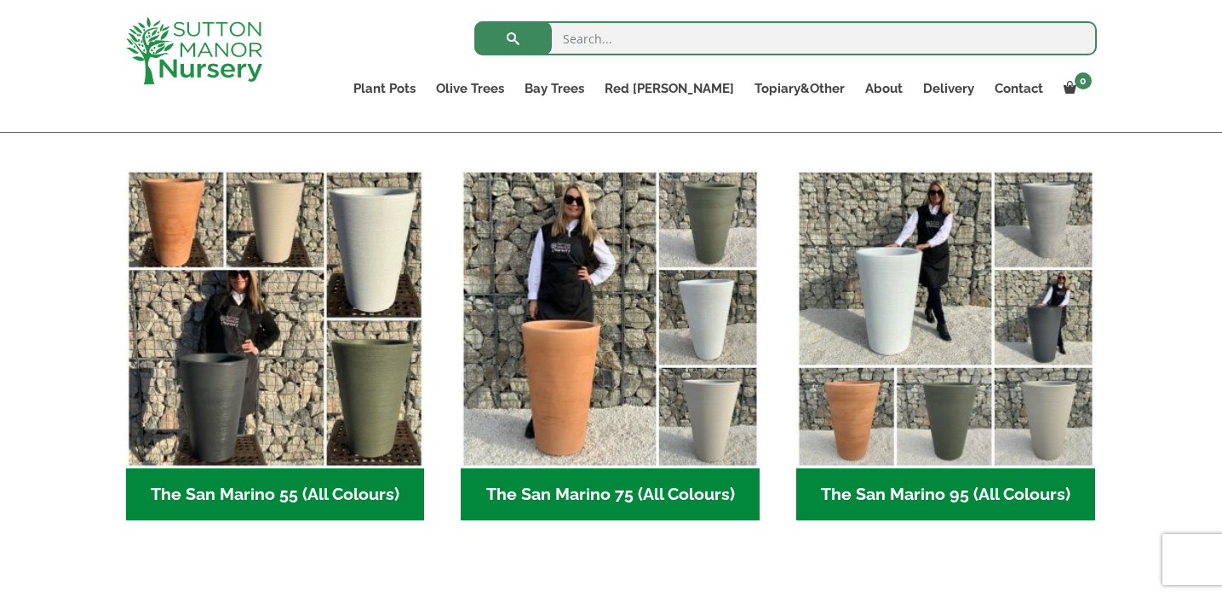
click at [686, 490] on h2 "The San Marino 75 (All Colours) (6)" at bounding box center [610, 494] width 299 height 53
click at [846, 488] on h2 "The San Marino 95 (All Colours) (6)" at bounding box center [945, 494] width 299 height 53
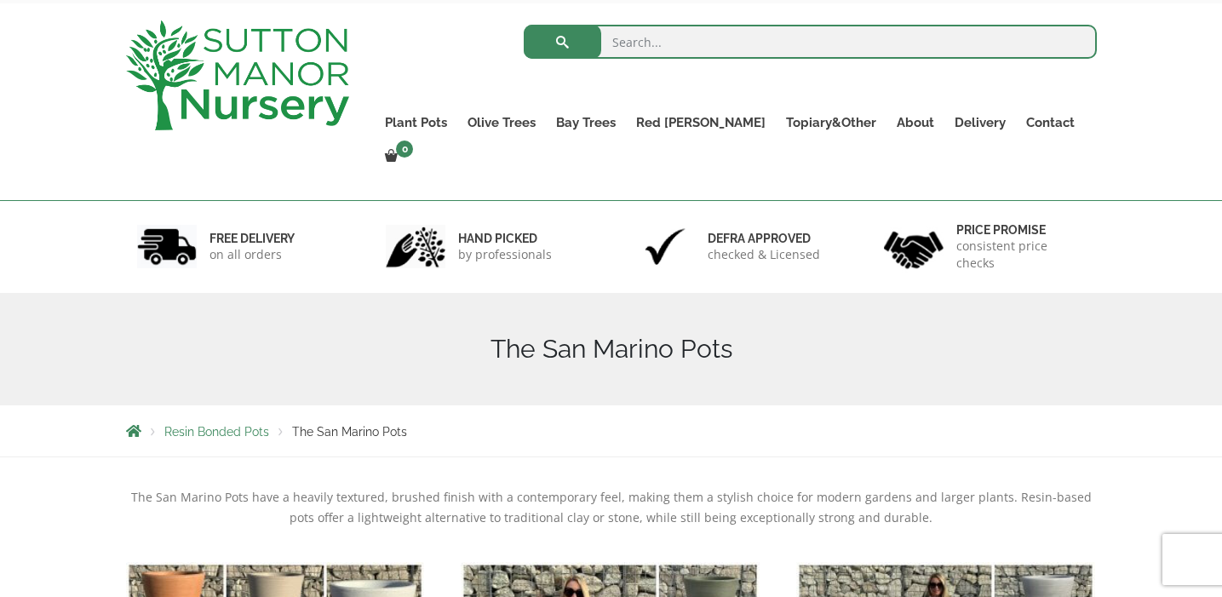
scroll to position [0, 0]
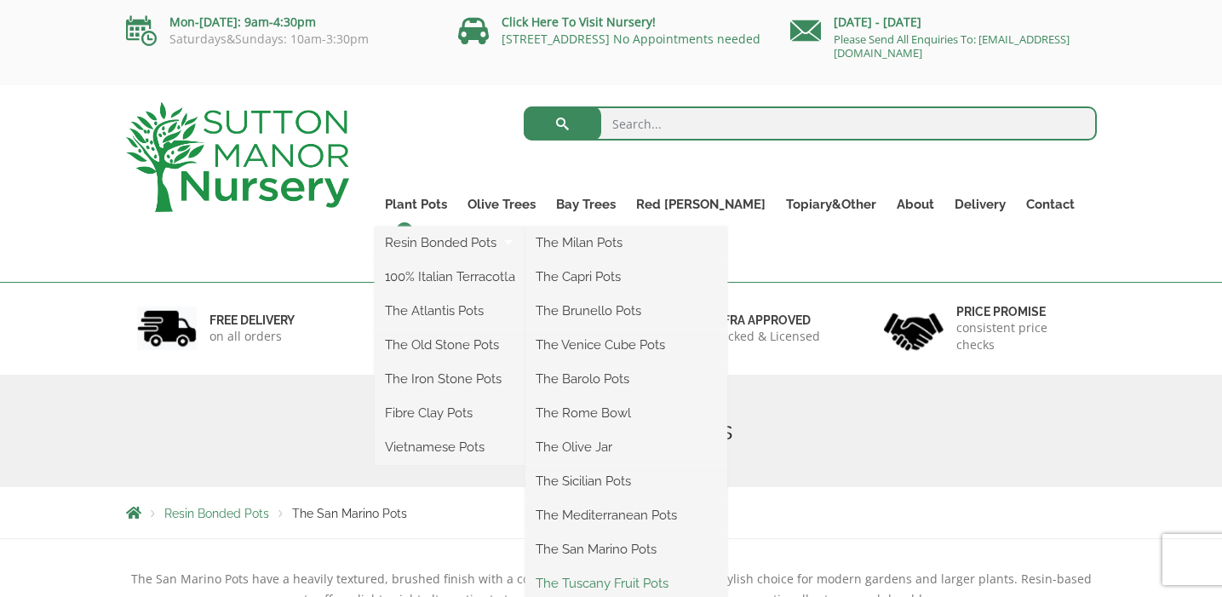
click at [631, 587] on link "The Tuscany Fruit Pots" at bounding box center [626, 584] width 202 height 26
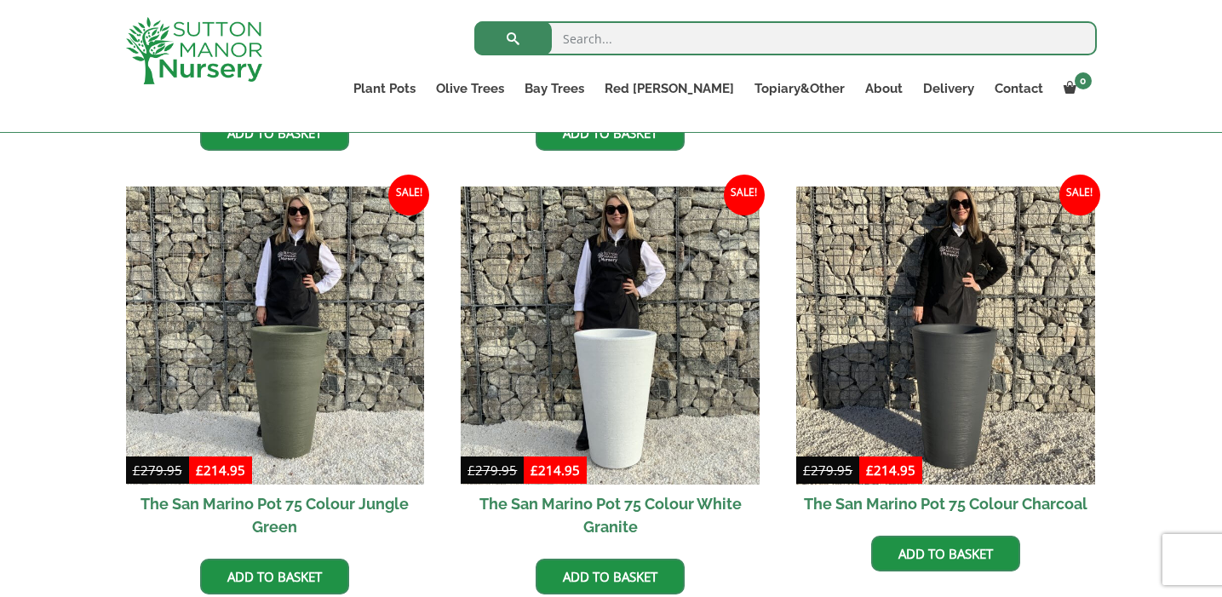
scroll to position [827, 0]
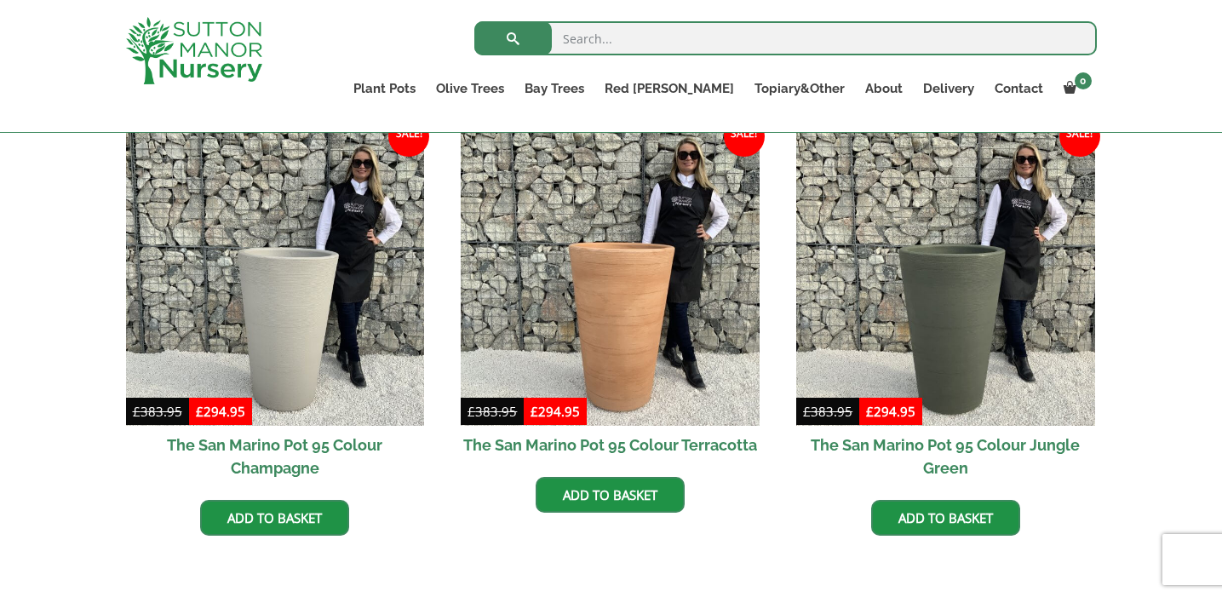
scroll to position [763, 0]
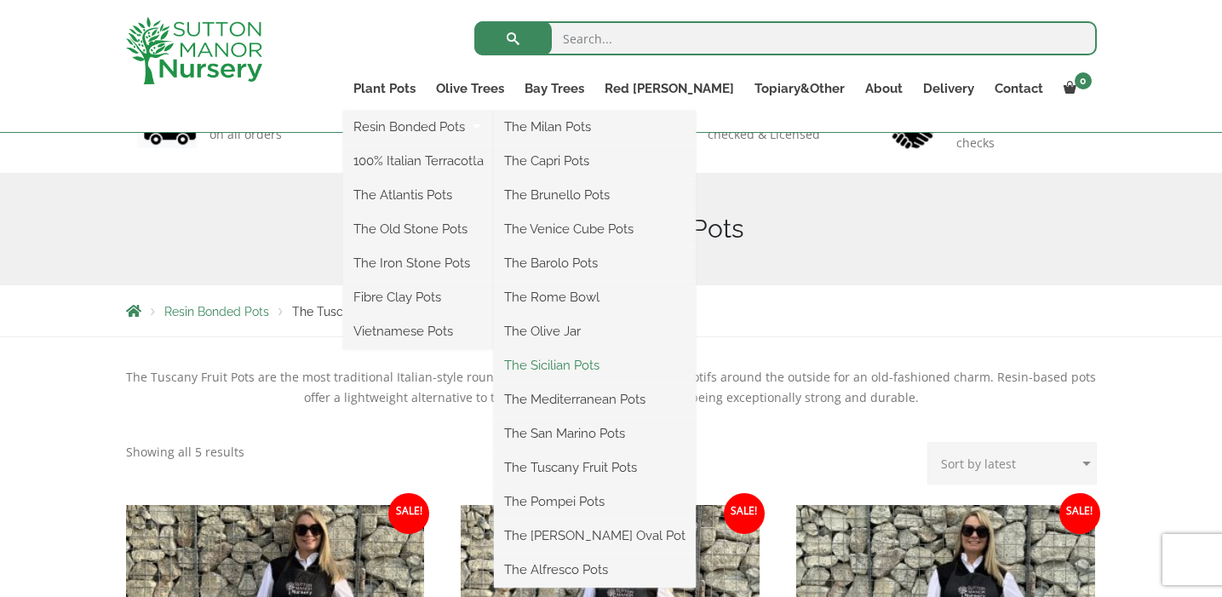
scroll to position [145, 0]
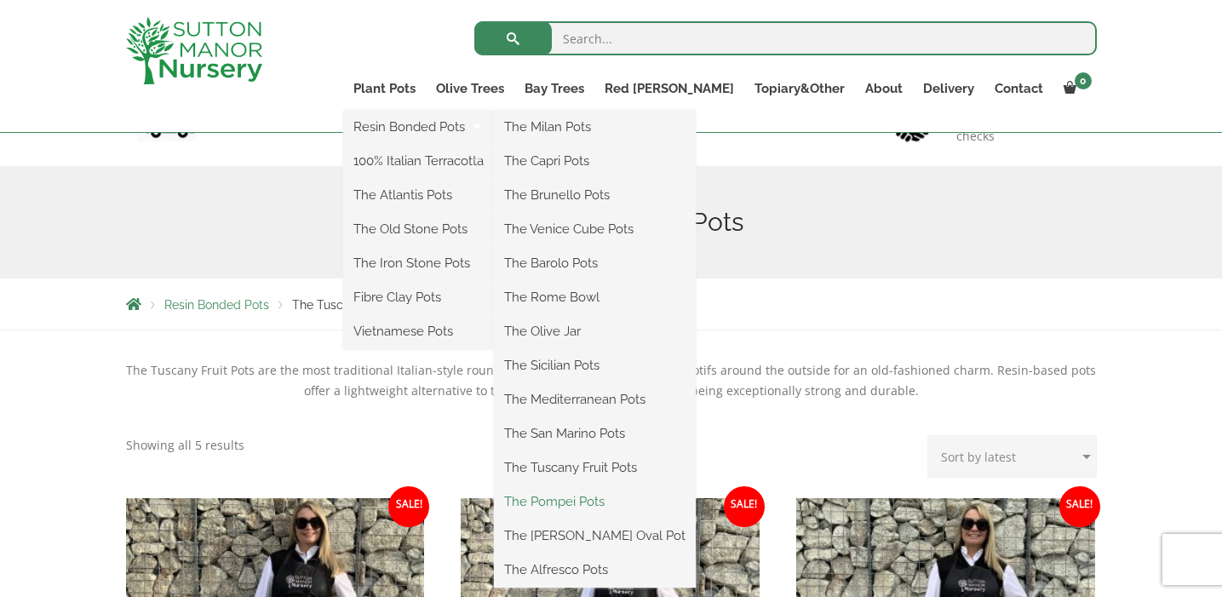
click at [631, 499] on link "The Pompei Pots" at bounding box center [595, 502] width 202 height 26
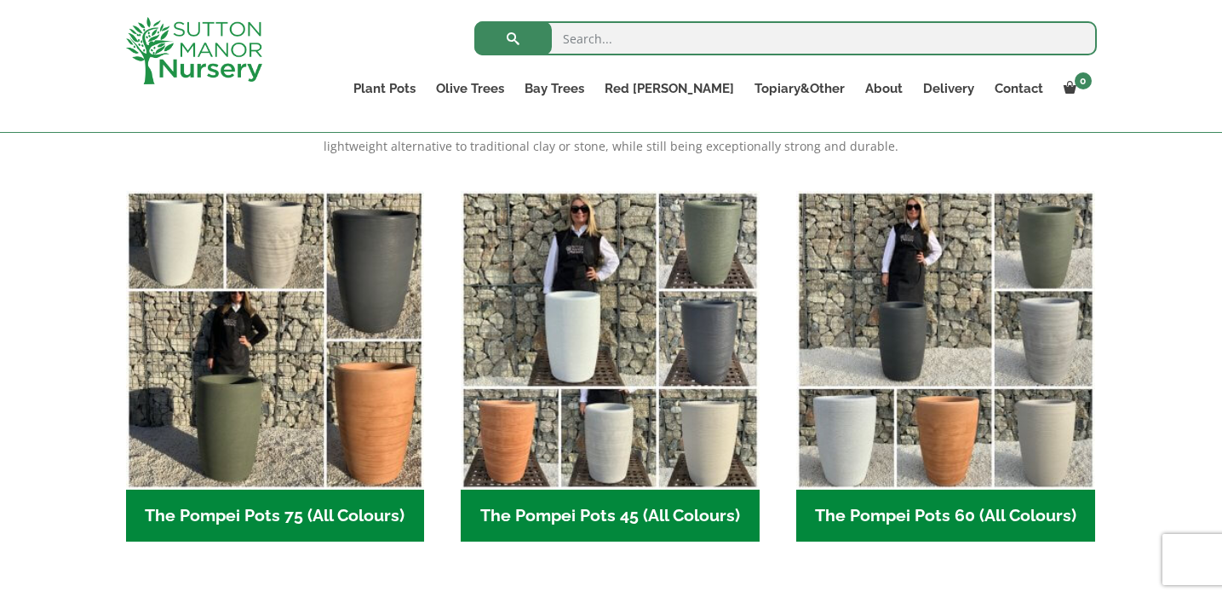
scroll to position [387, 0]
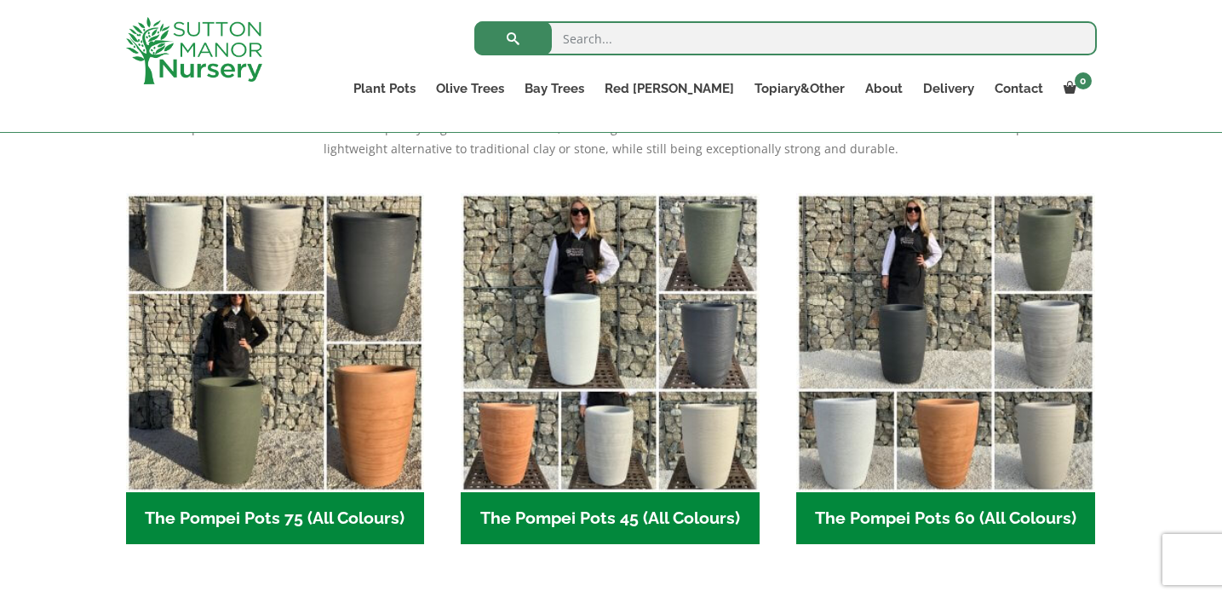
click at [312, 519] on h2 "The Pompei Pots 75 (All Colours) (6)" at bounding box center [275, 518] width 299 height 53
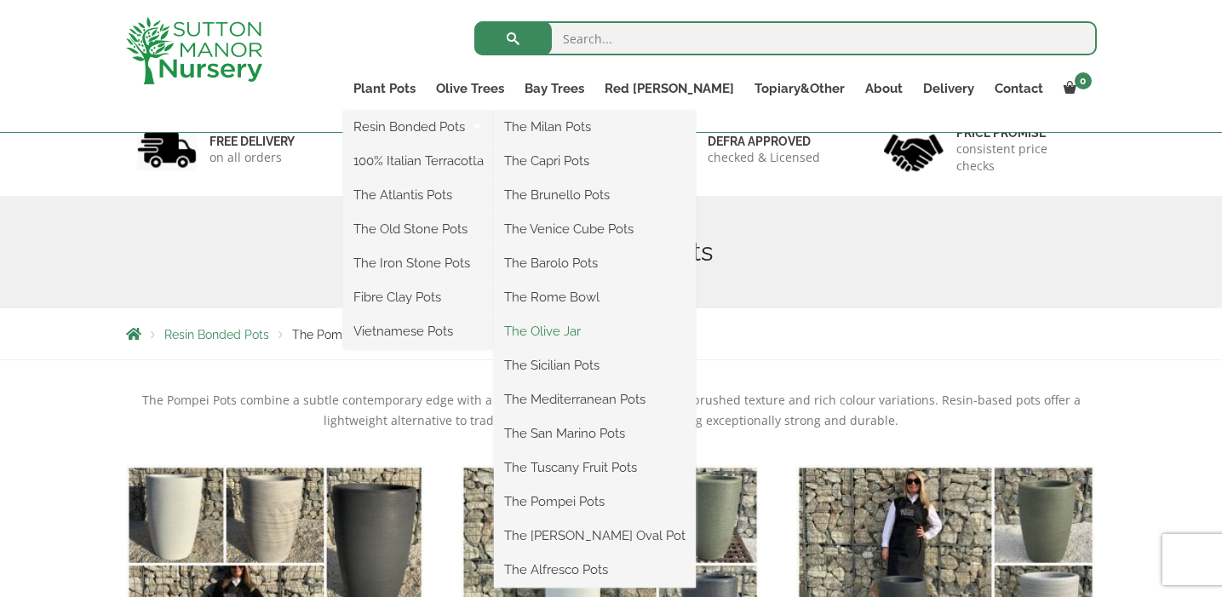
scroll to position [135, 0]
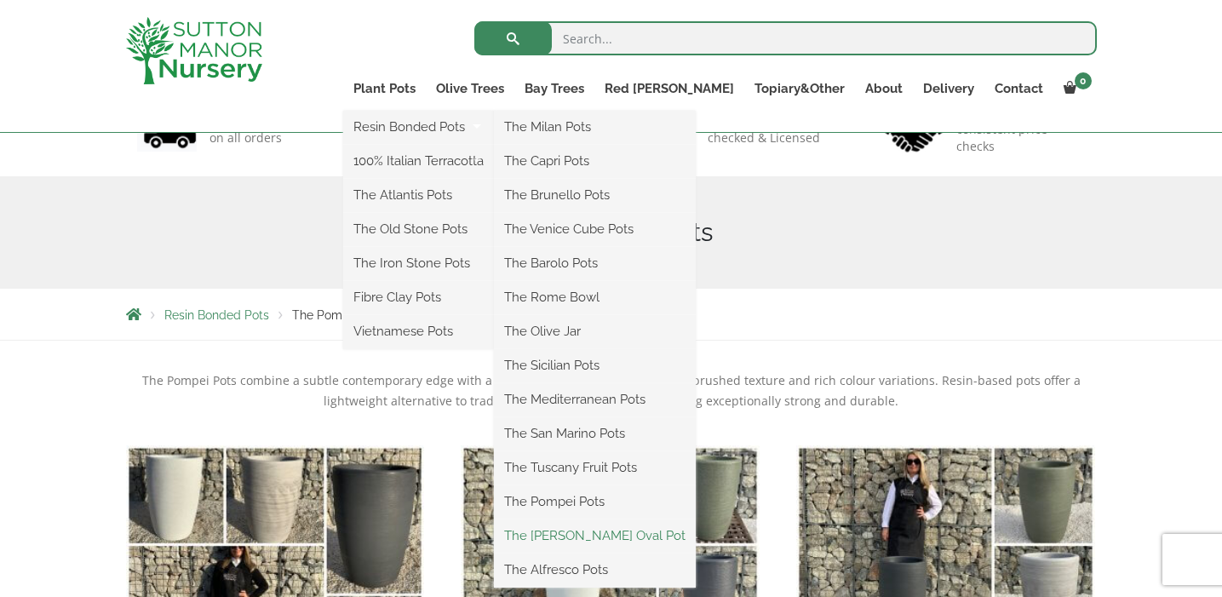
click at [628, 535] on link "The [PERSON_NAME] Oval Pot" at bounding box center [595, 536] width 202 height 26
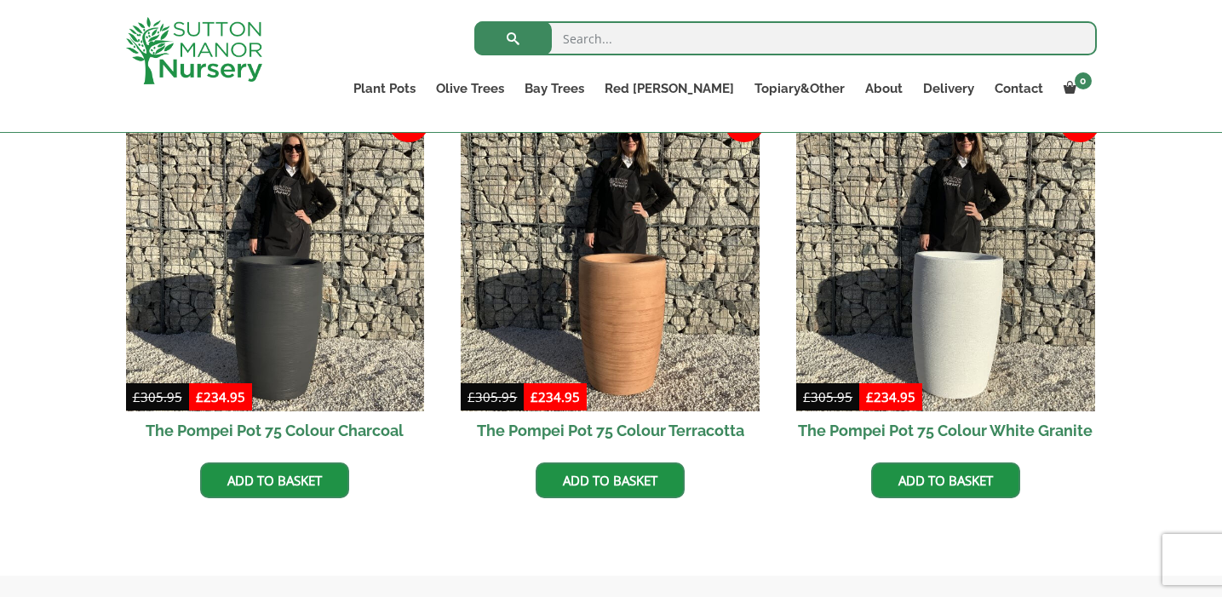
scroll to position [823, 0]
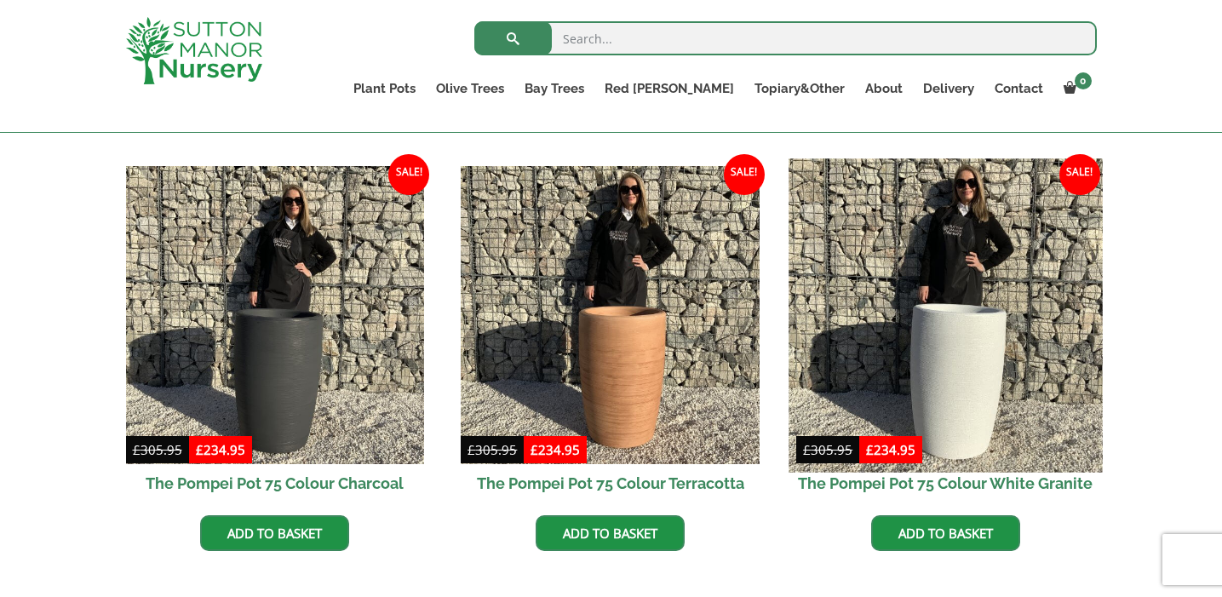
click at [944, 280] on img at bounding box center [945, 314] width 313 height 313
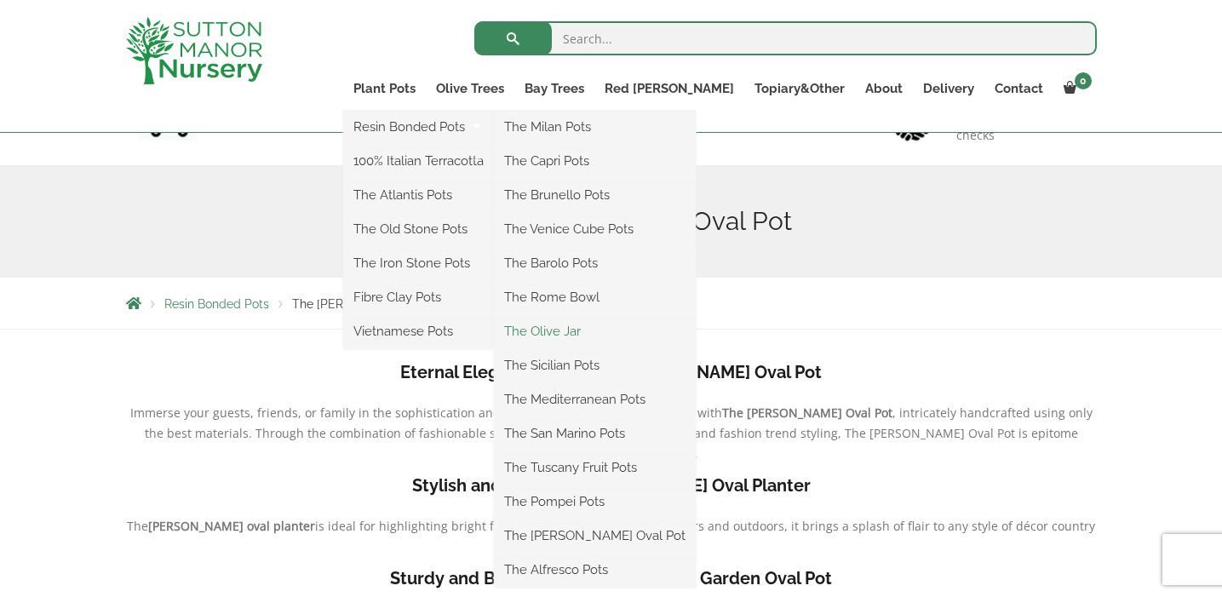
scroll to position [146, 0]
click at [625, 566] on link "The Alfresco Pots" at bounding box center [595, 570] width 202 height 26
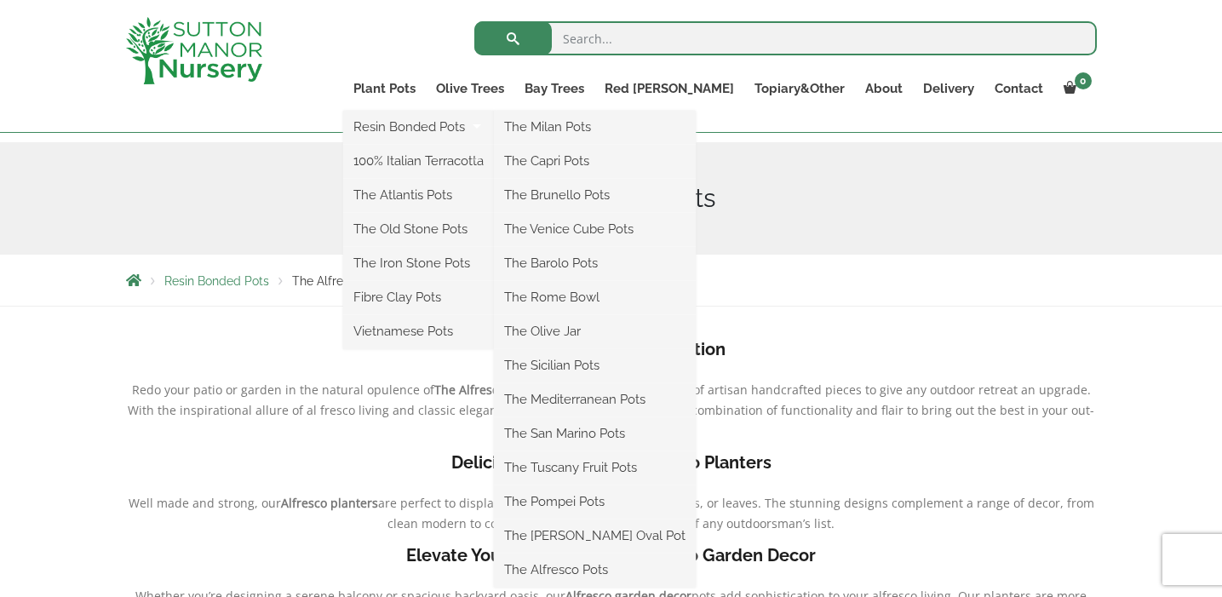
scroll to position [170, 0]
click at [613, 540] on link "The [PERSON_NAME] Oval Pot" at bounding box center [595, 536] width 202 height 26
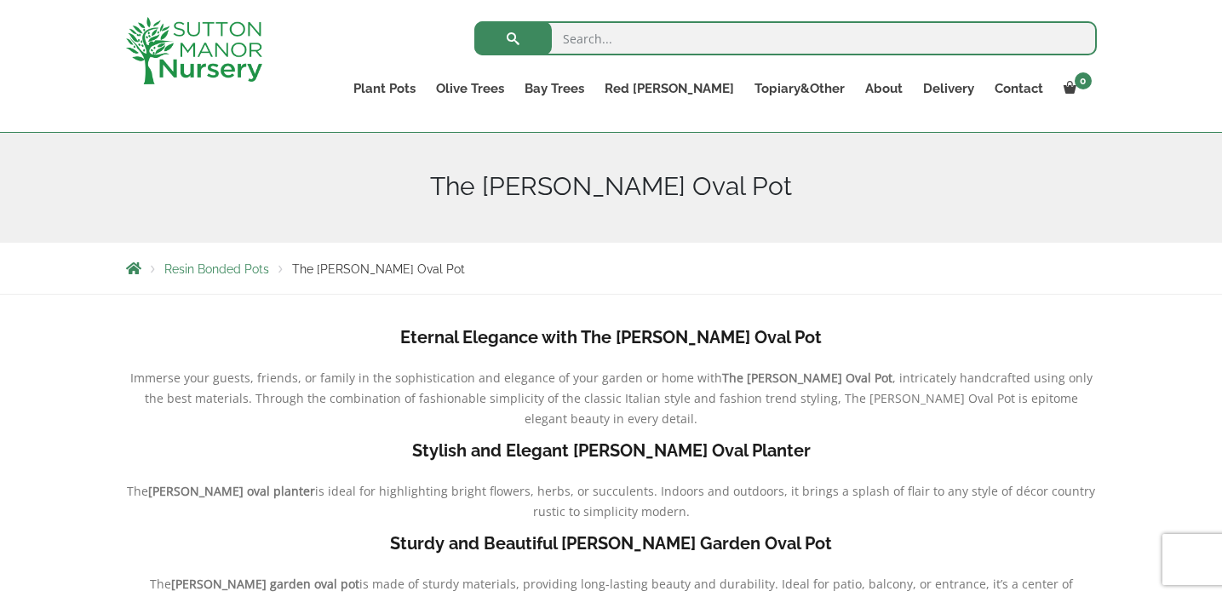
scroll to position [9, 0]
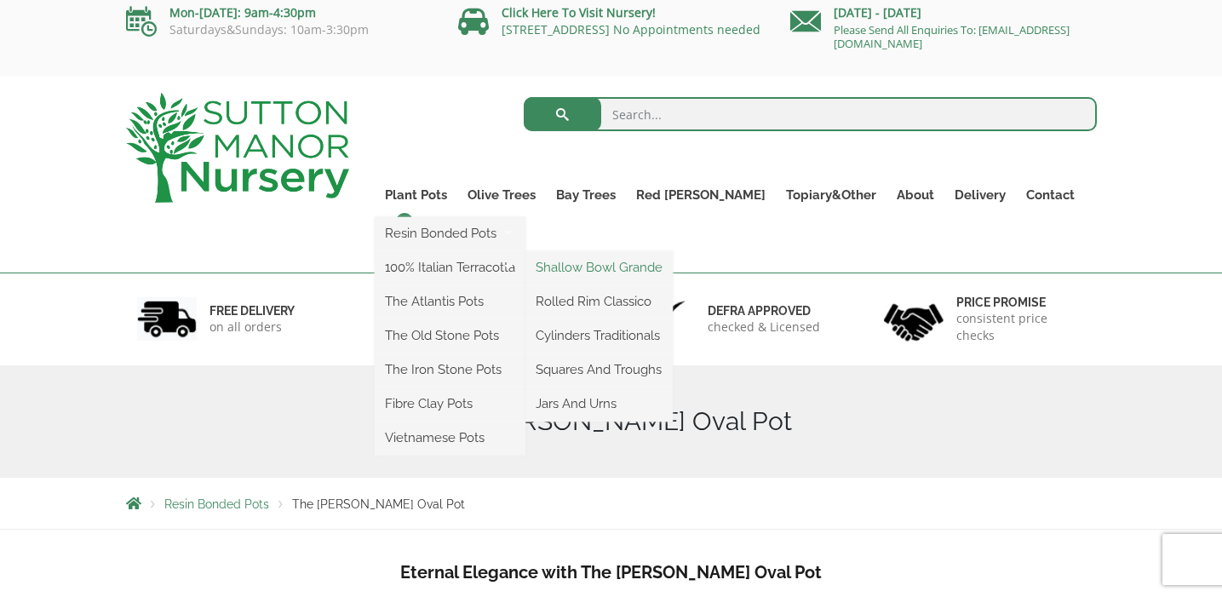
click at [630, 269] on link "Shallow Bowl Grande" at bounding box center [598, 268] width 147 height 26
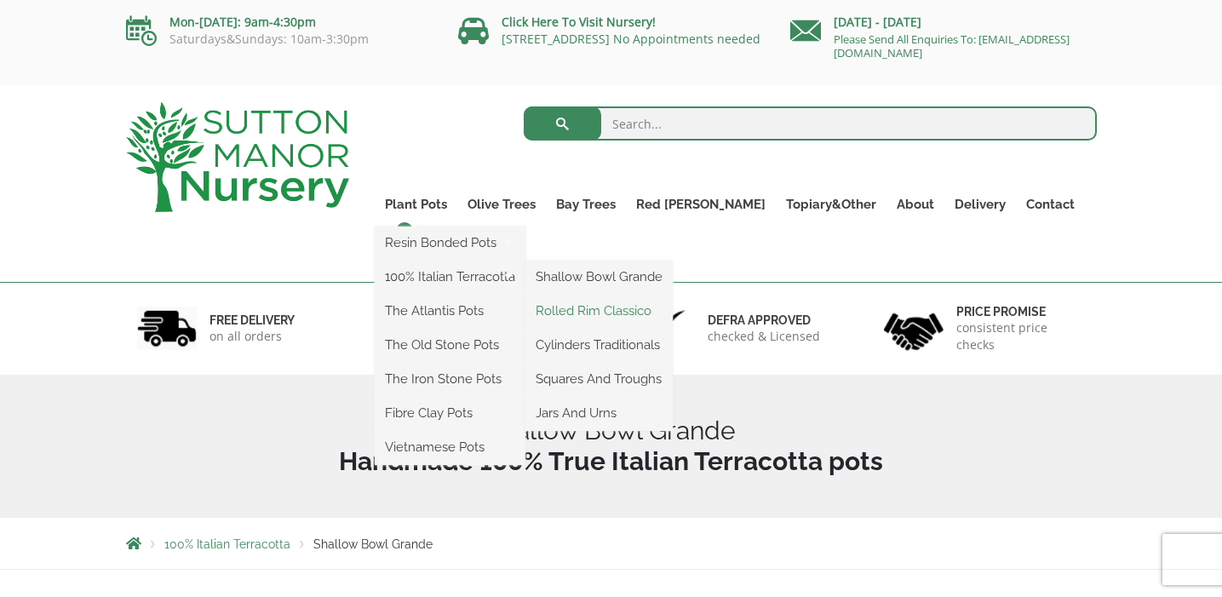
click at [629, 311] on link "Rolled Rim Classico" at bounding box center [598, 311] width 147 height 26
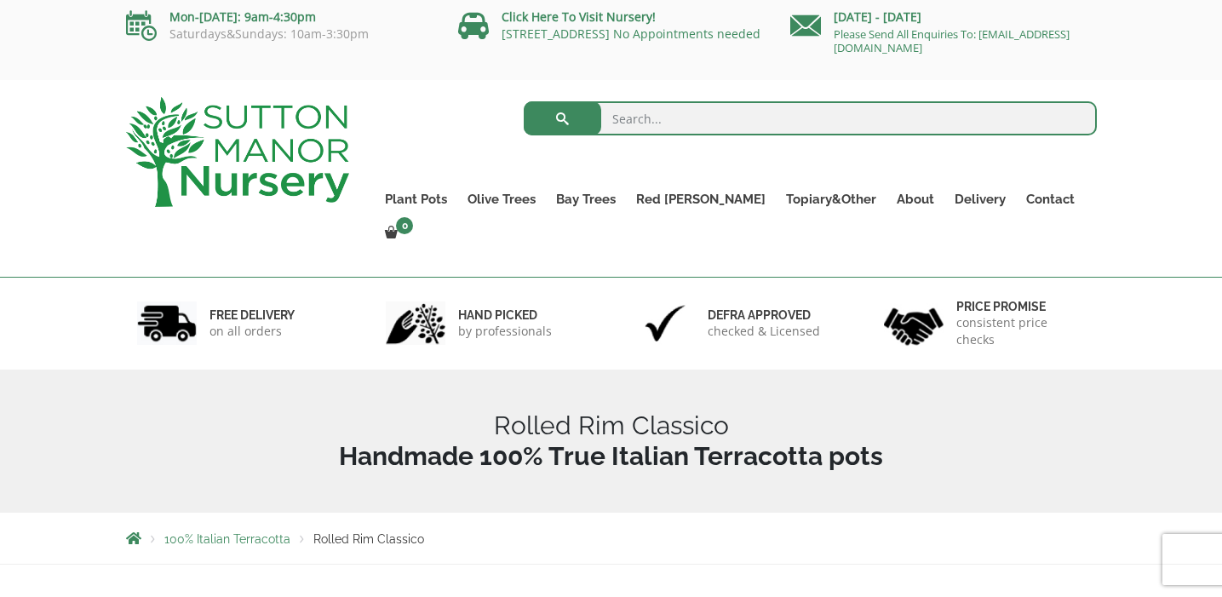
scroll to position [4, 0]
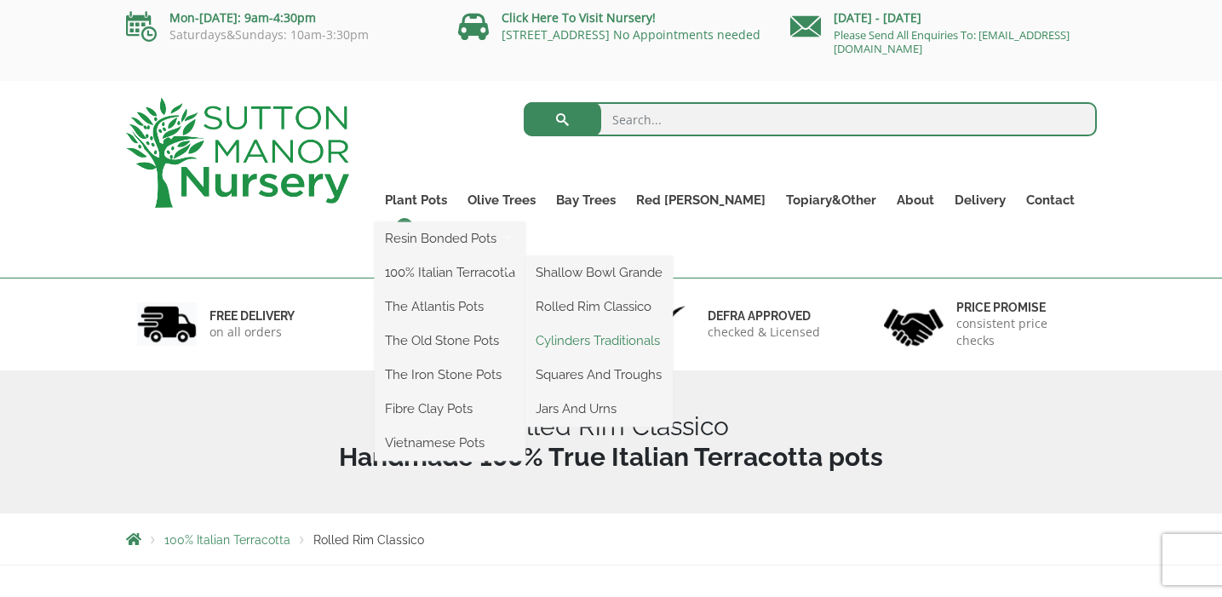
click at [613, 343] on link "Cylinders Traditionals" at bounding box center [598, 341] width 147 height 26
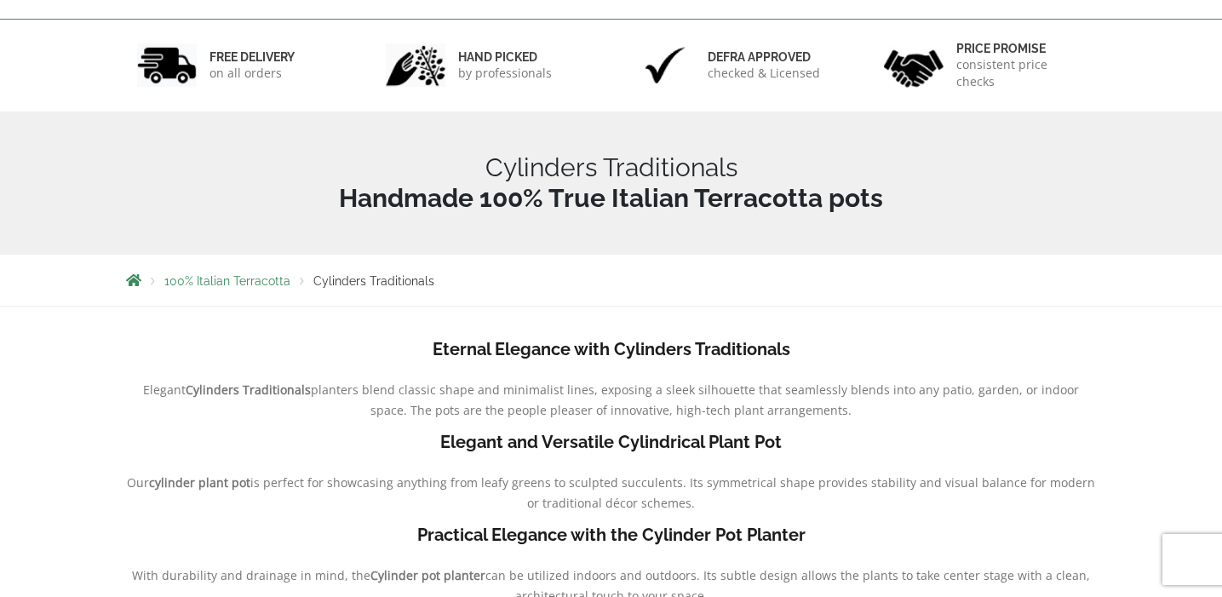
scroll to position [53, 0]
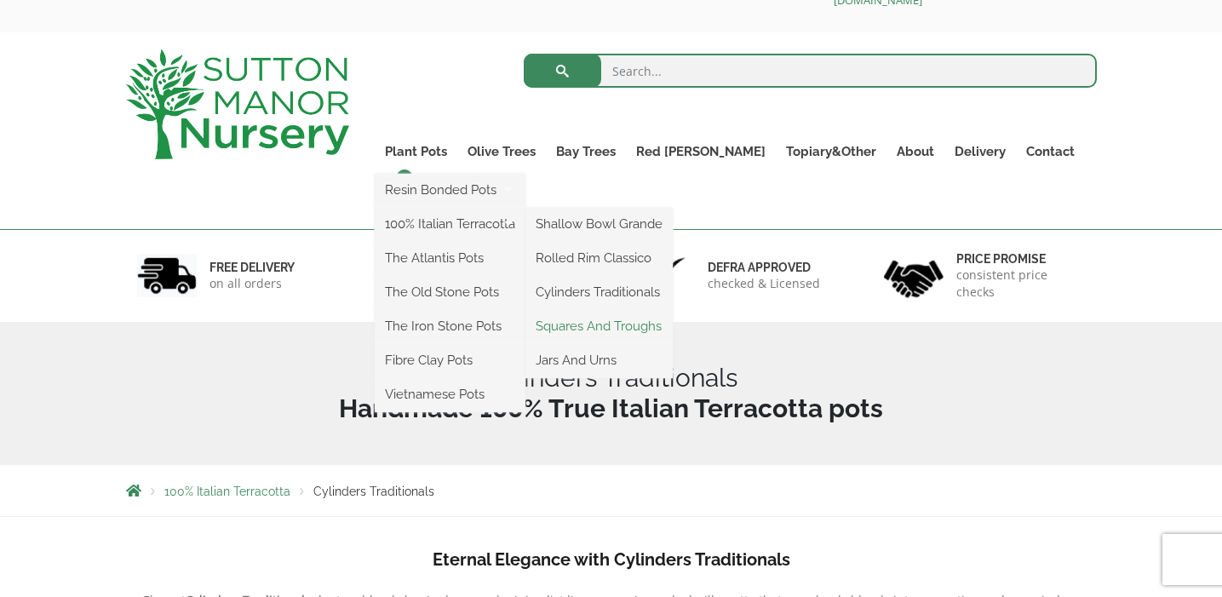
click at [625, 327] on link "Squares And Troughs" at bounding box center [598, 326] width 147 height 26
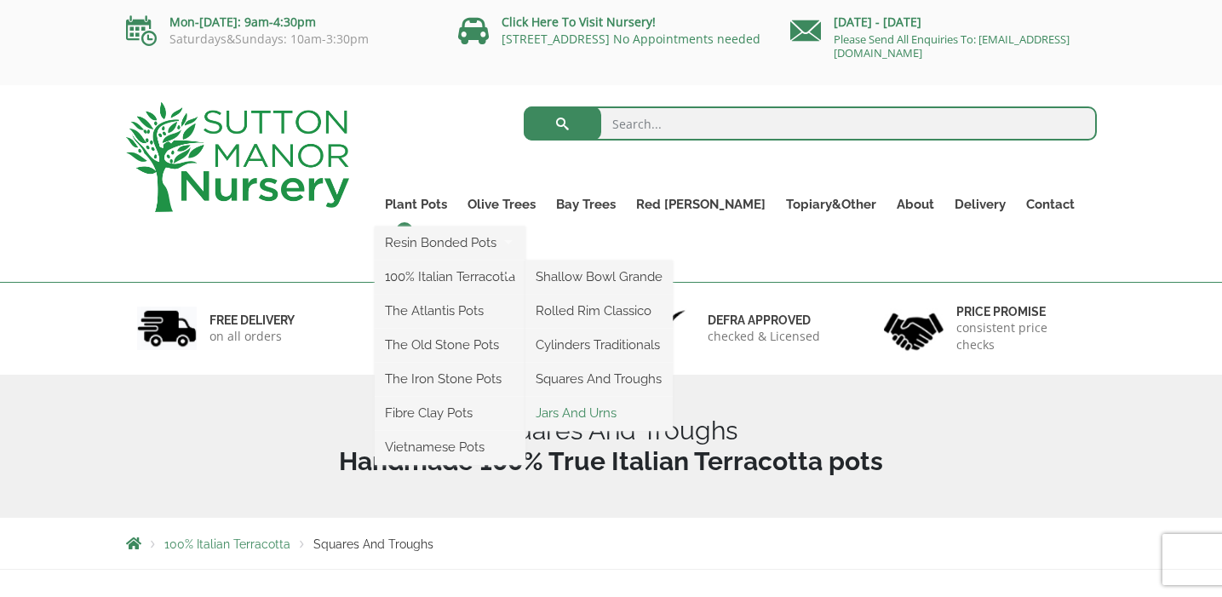
click at [611, 415] on link "Jars And Urns" at bounding box center [598, 413] width 147 height 26
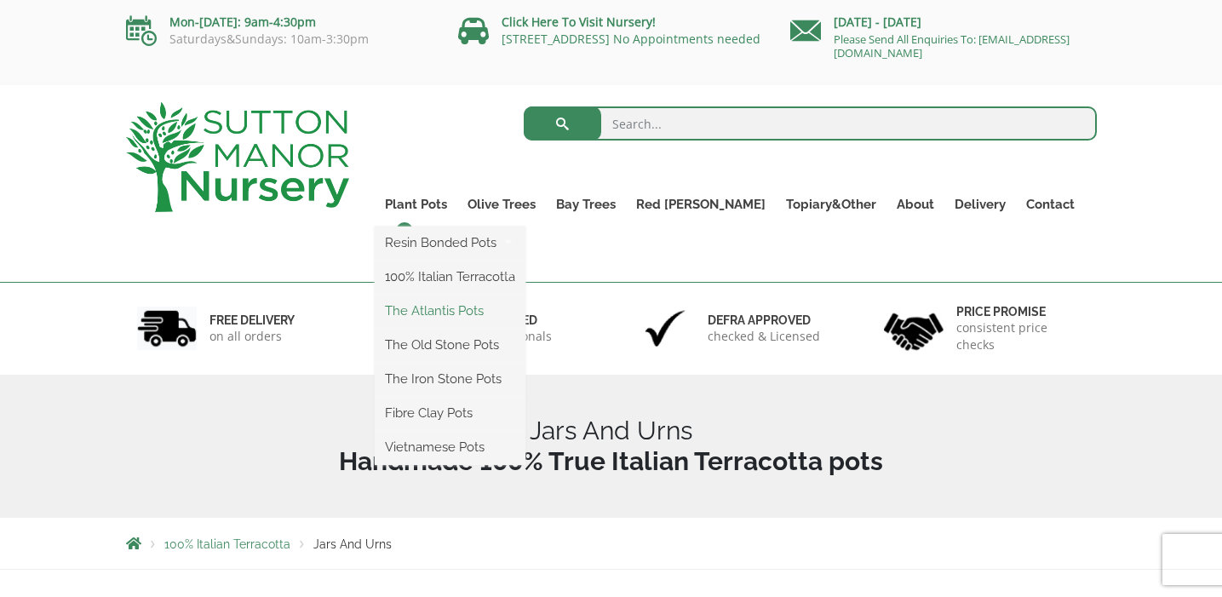
click at [479, 313] on link "The Atlantis Pots" at bounding box center [450, 311] width 151 height 26
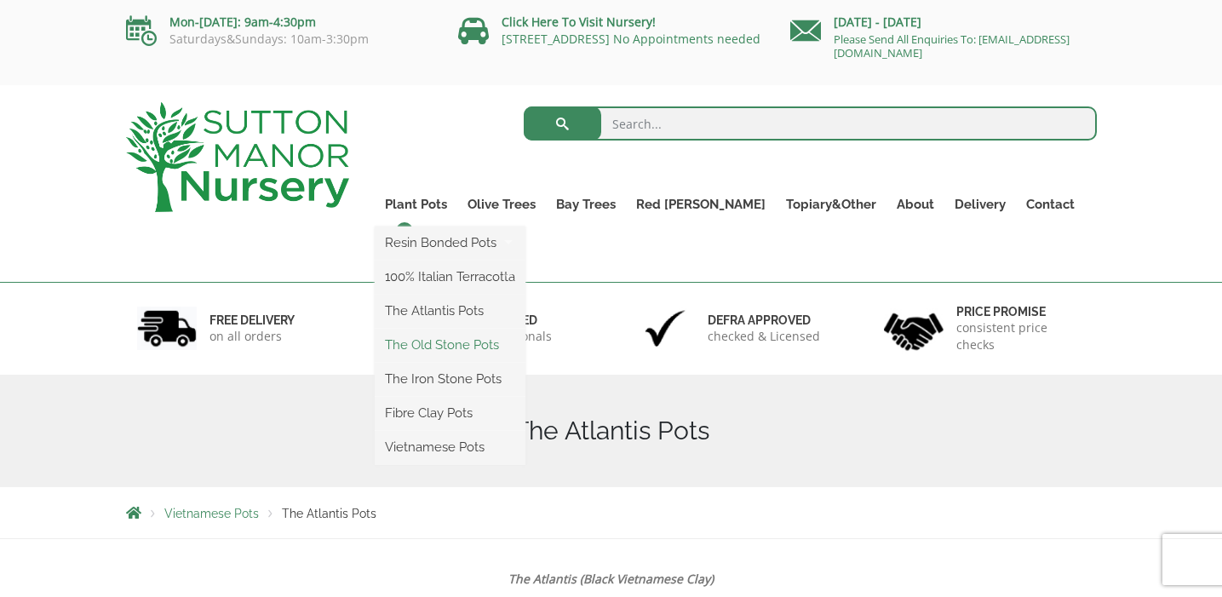
click at [473, 342] on link "The Old Stone Pots" at bounding box center [450, 345] width 151 height 26
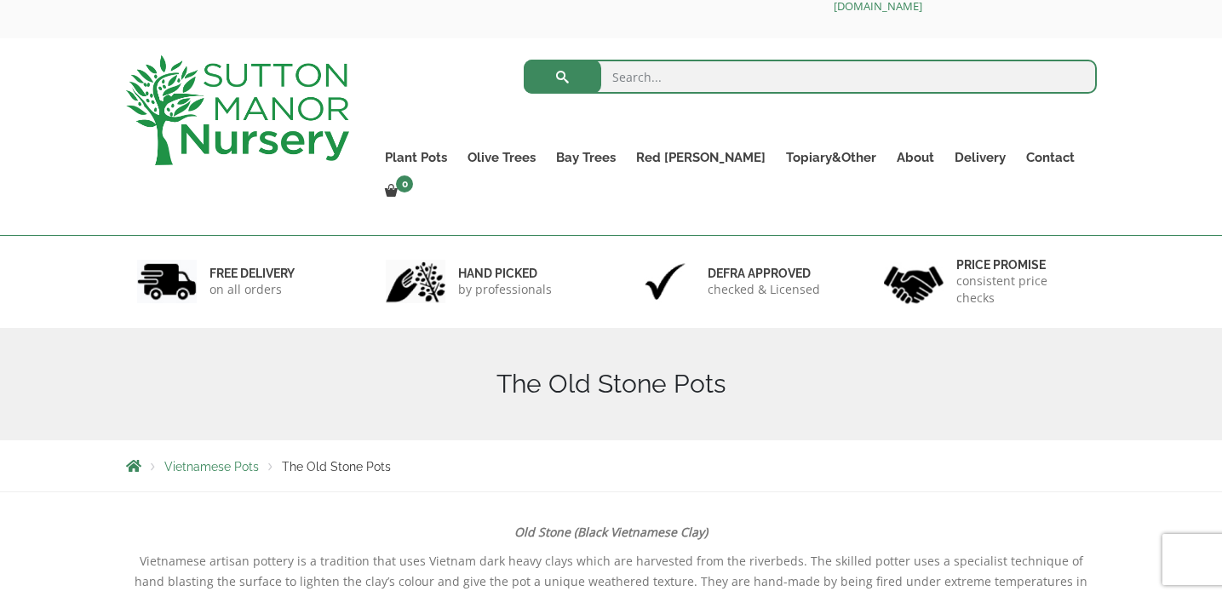
scroll to position [26, 0]
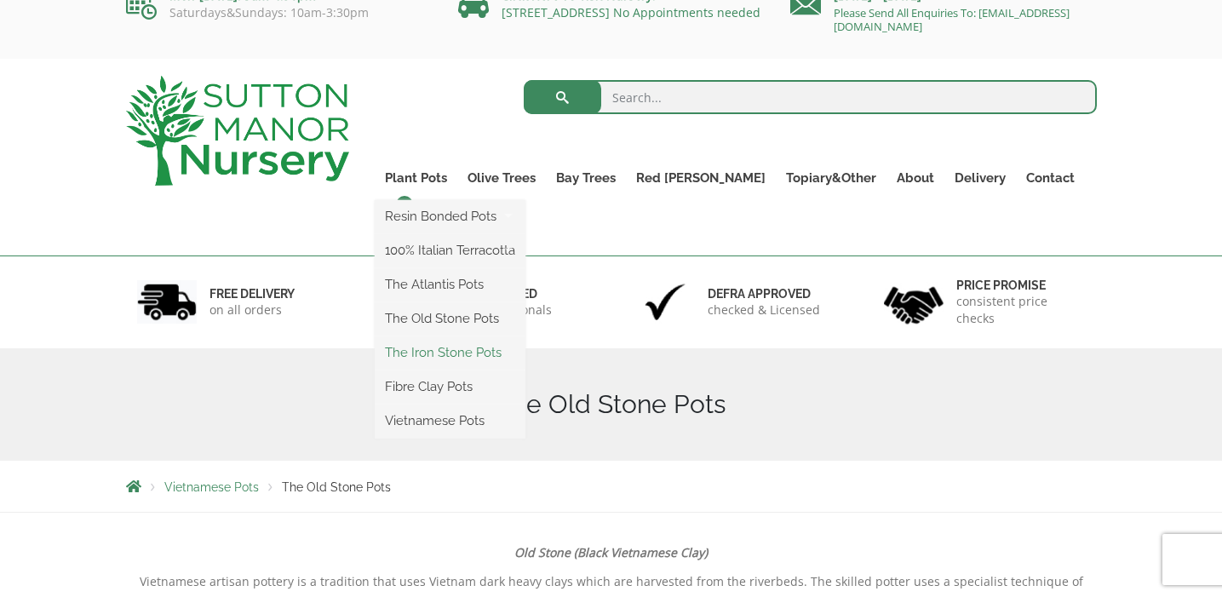
click at [473, 356] on link "The Iron Stone Pots" at bounding box center [450, 353] width 151 height 26
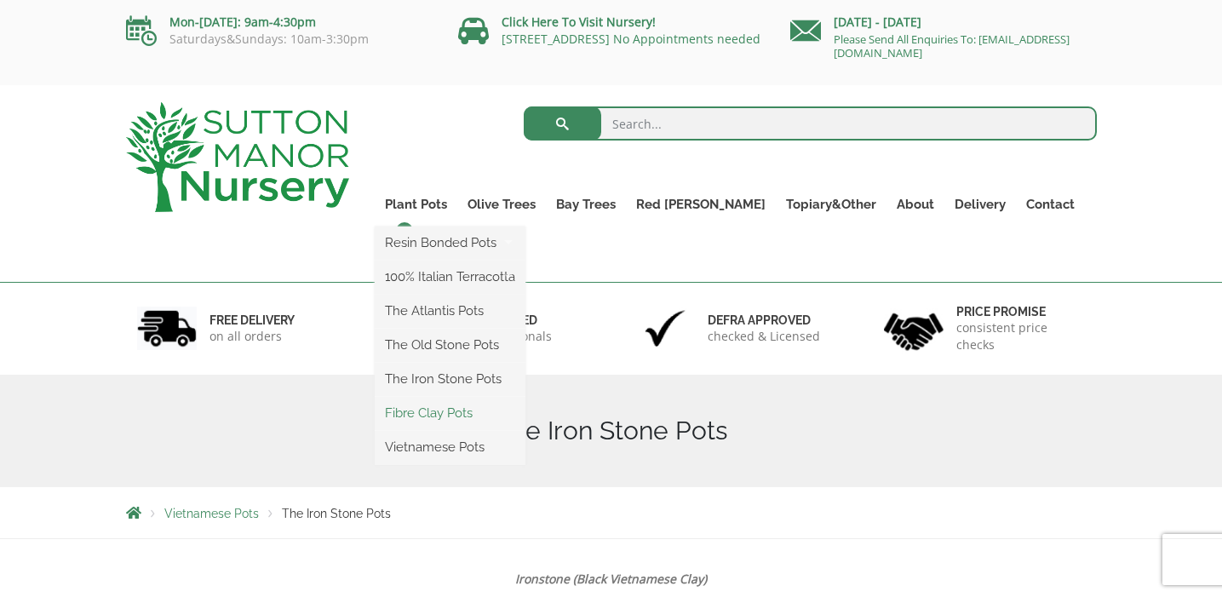
click at [459, 418] on link "Fibre Clay Pots" at bounding box center [450, 413] width 151 height 26
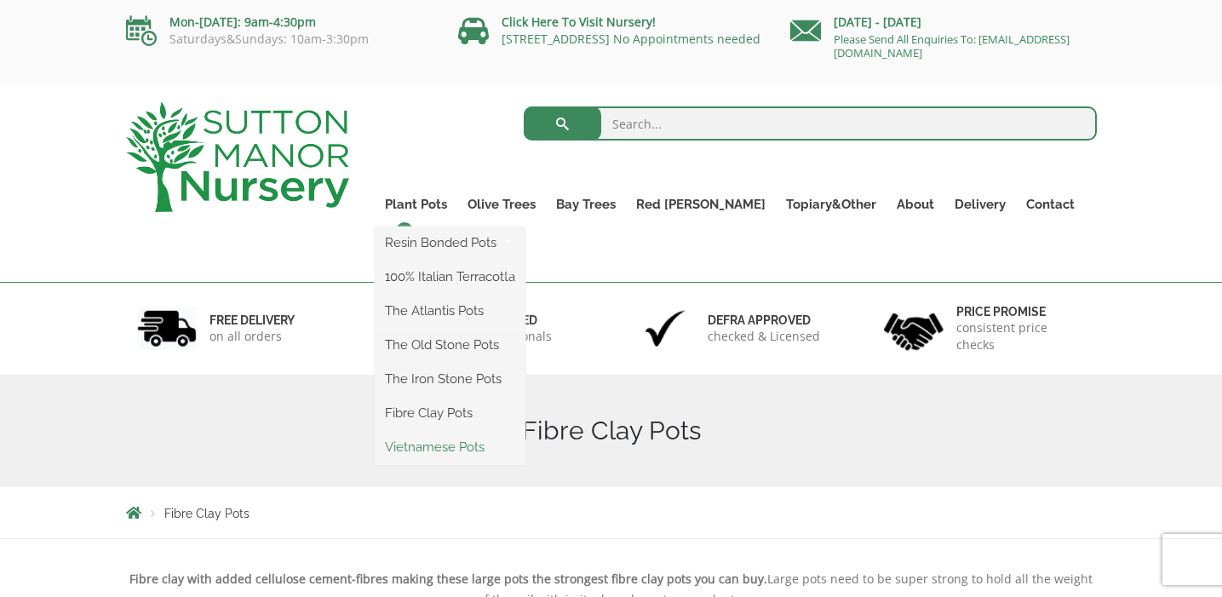
click at [456, 448] on link "Vietnamese Pots" at bounding box center [450, 447] width 151 height 26
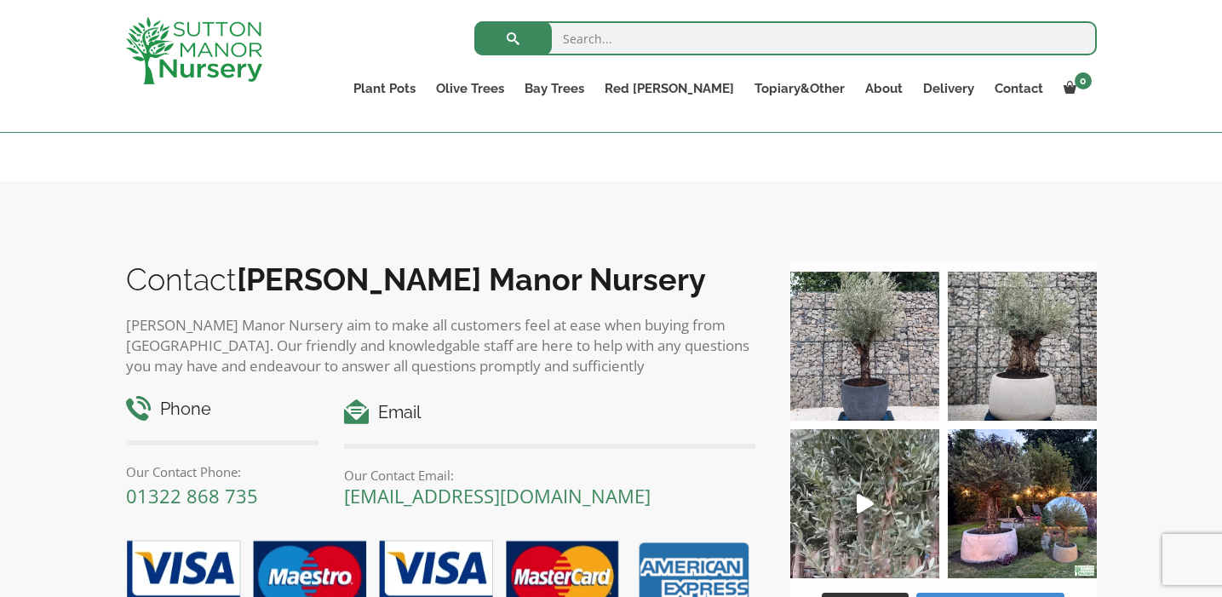
scroll to position [961, 0]
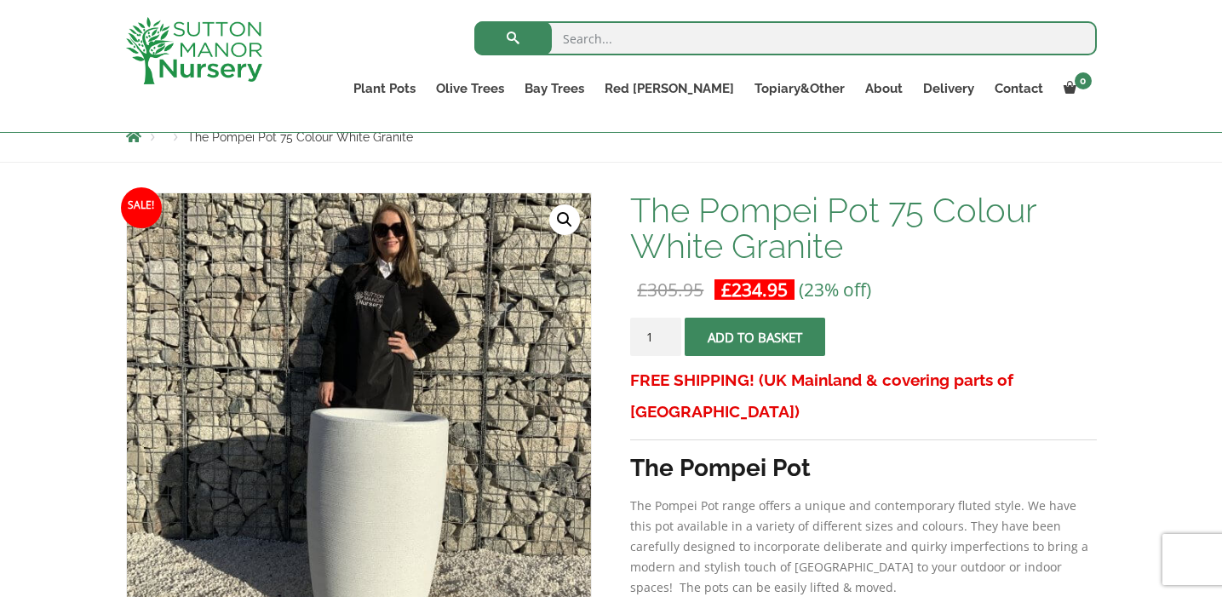
scroll to position [239, 0]
